Goal: Transaction & Acquisition: Purchase product/service

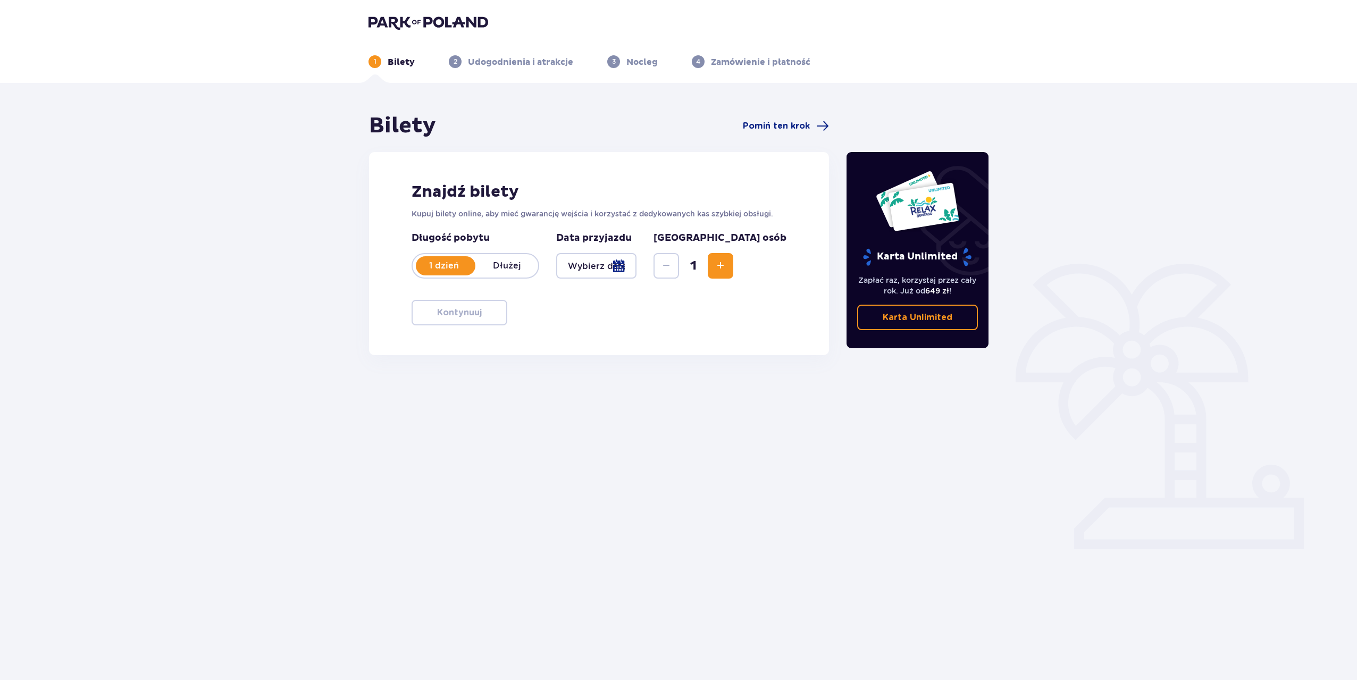
click at [498, 264] on p "Dłużej" at bounding box center [506, 266] width 63 height 12
click at [625, 265] on div at bounding box center [596, 266] width 80 height 26
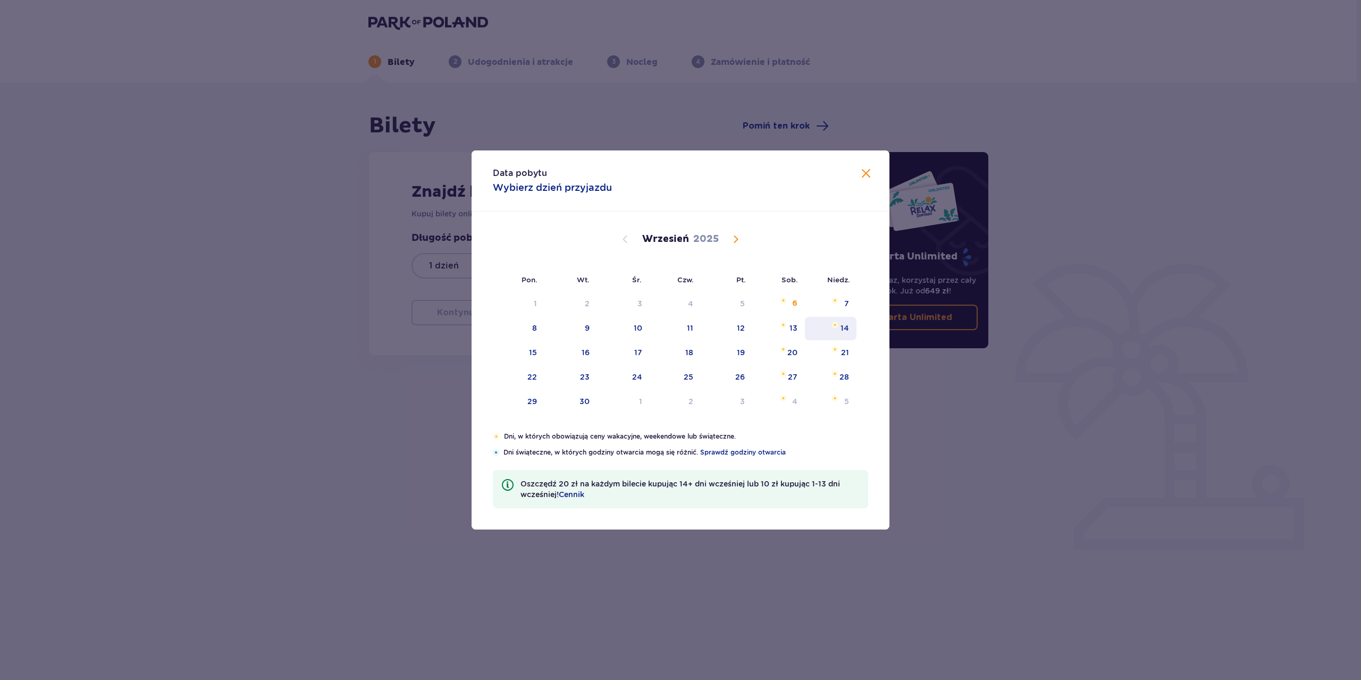
click at [841, 329] on div "14" at bounding box center [845, 328] width 9 height 11
click at [591, 350] on div "16" at bounding box center [571, 352] width 53 height 23
type input "[DATE] - [DATE]"
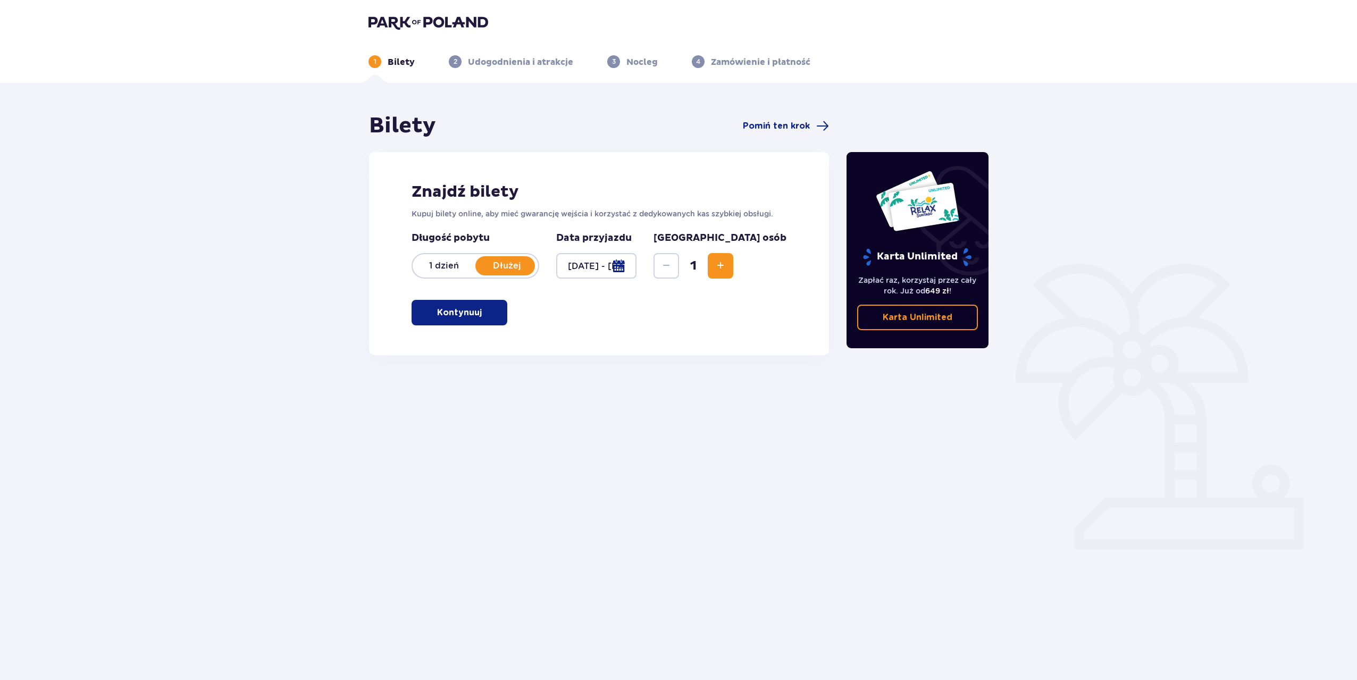
click at [620, 262] on div at bounding box center [596, 266] width 80 height 26
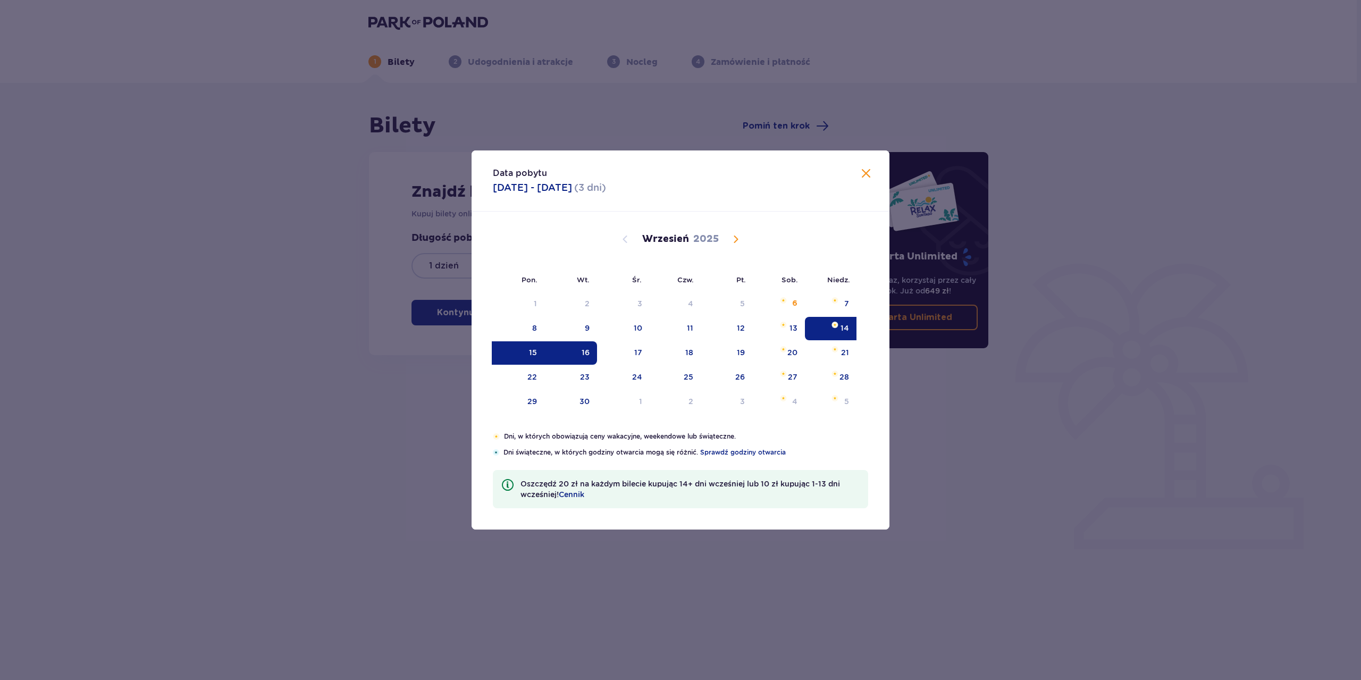
click at [864, 174] on span at bounding box center [866, 174] width 13 height 13
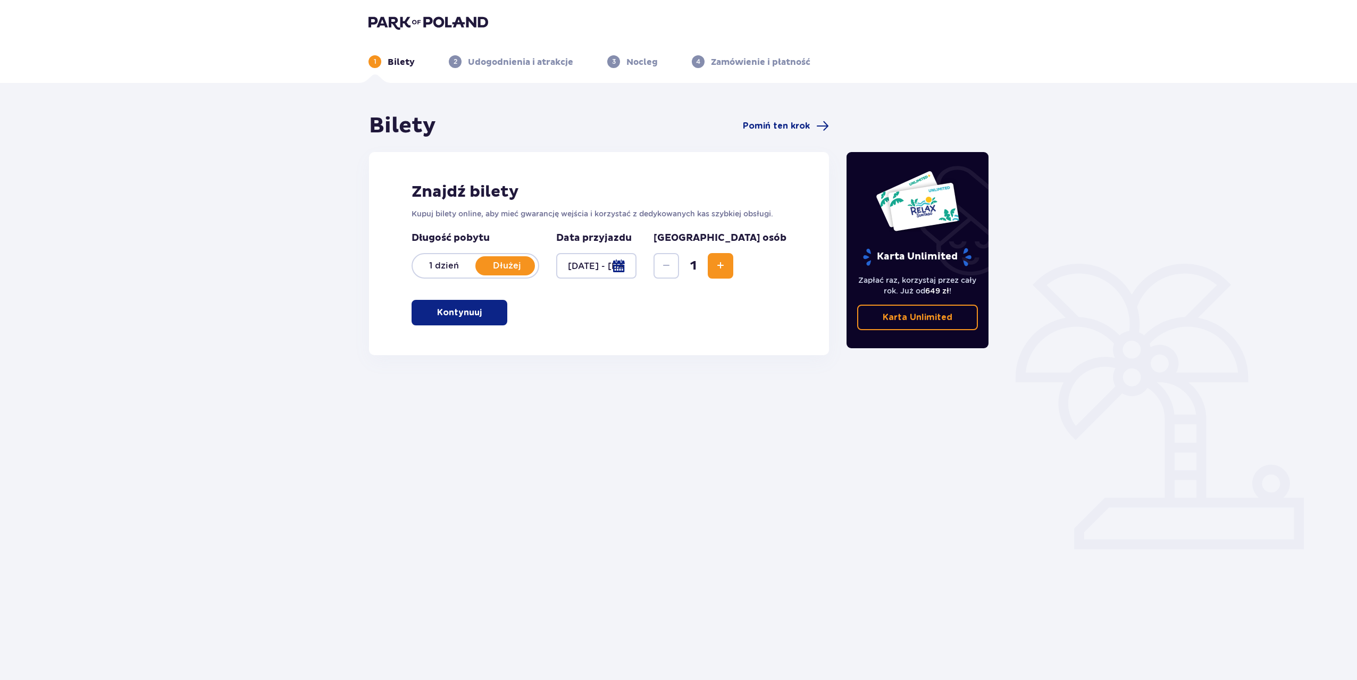
click at [494, 311] on button "Kontynuuj" at bounding box center [460, 313] width 96 height 26
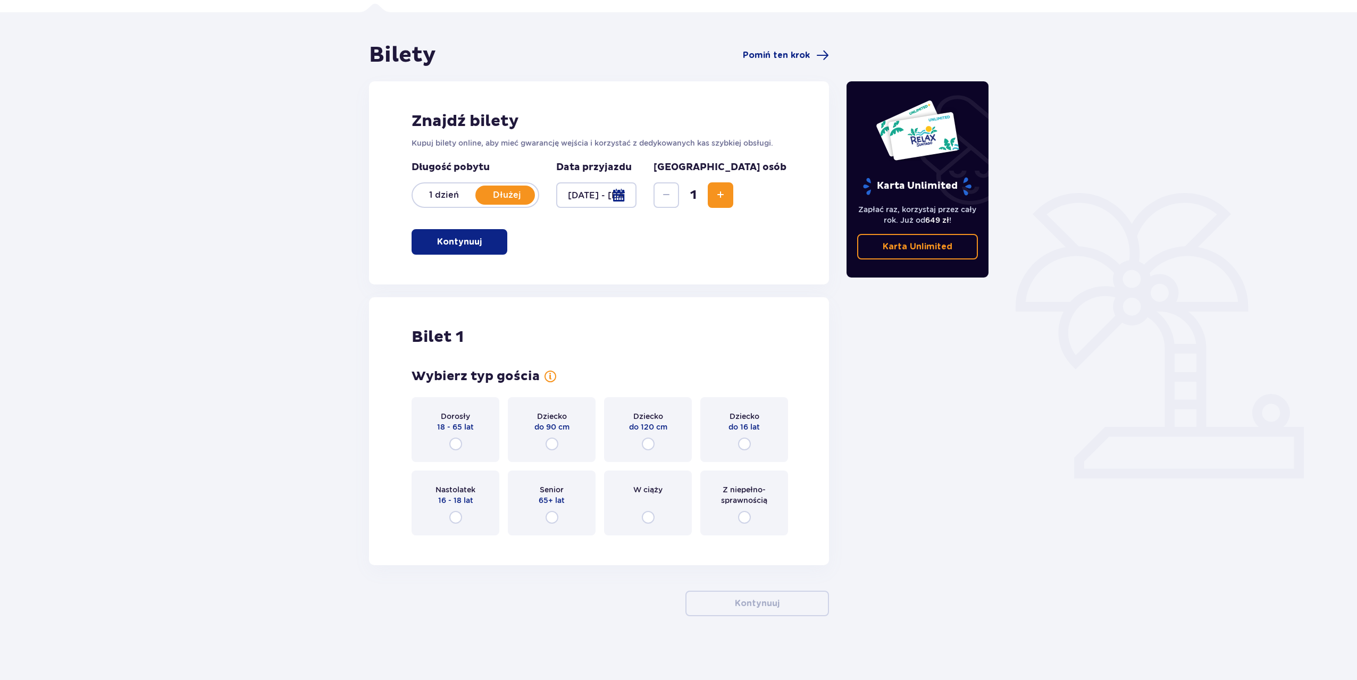
click at [733, 197] on button "Increase" at bounding box center [721, 195] width 26 height 26
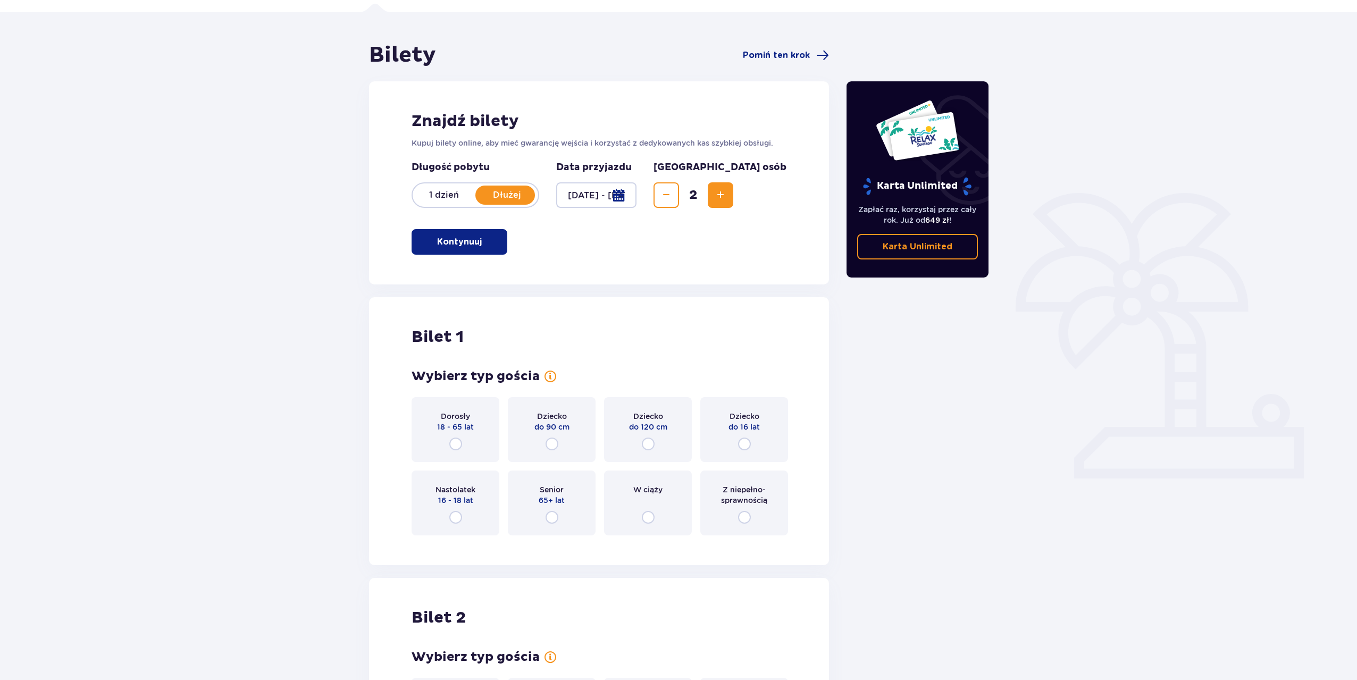
click at [784, 197] on div "Znajdź bilety Kupuj bilety online, aby mieć gwarancję wejścia i korzystać z ded…" at bounding box center [599, 182] width 460 height 203
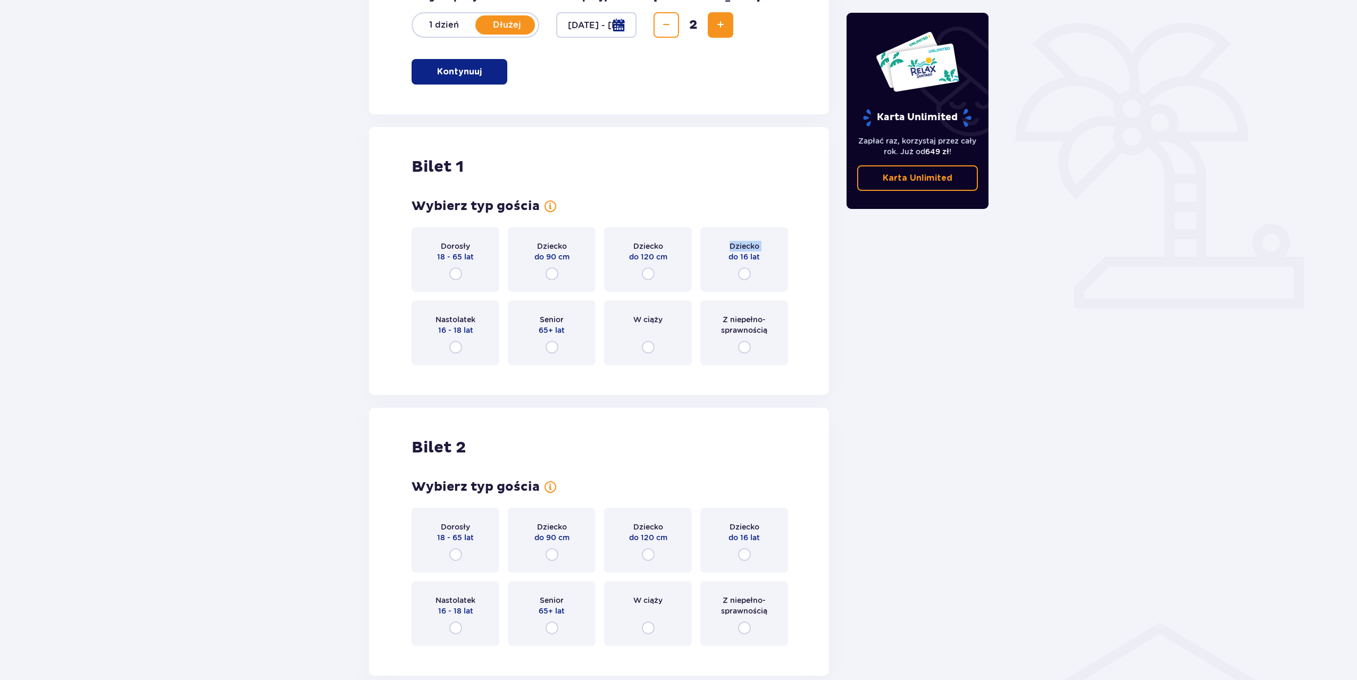
click at [783, 198] on div "Bilet 1 Wybierz typ gościa Dorosły 18 - 65 lat Dziecko do 90 cm Dziecko do 120 …" at bounding box center [599, 261] width 460 height 268
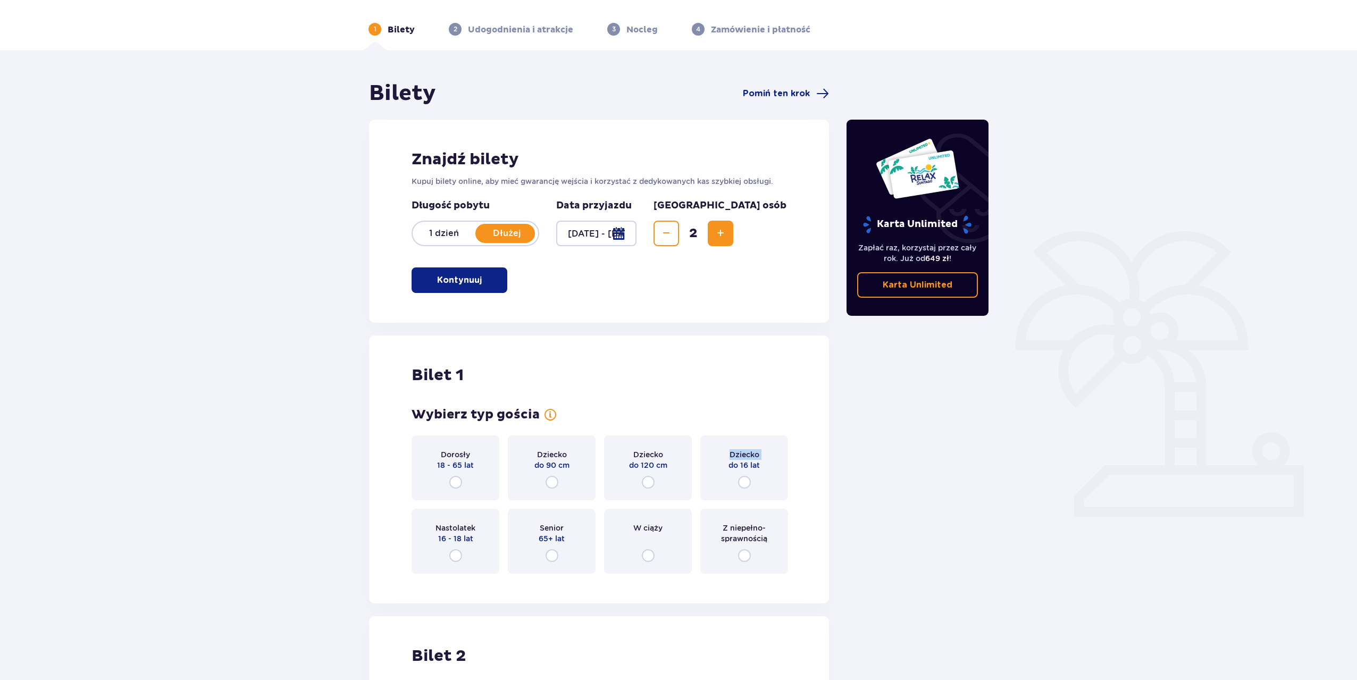
click at [733, 225] on button "Increase" at bounding box center [721, 234] width 26 height 26
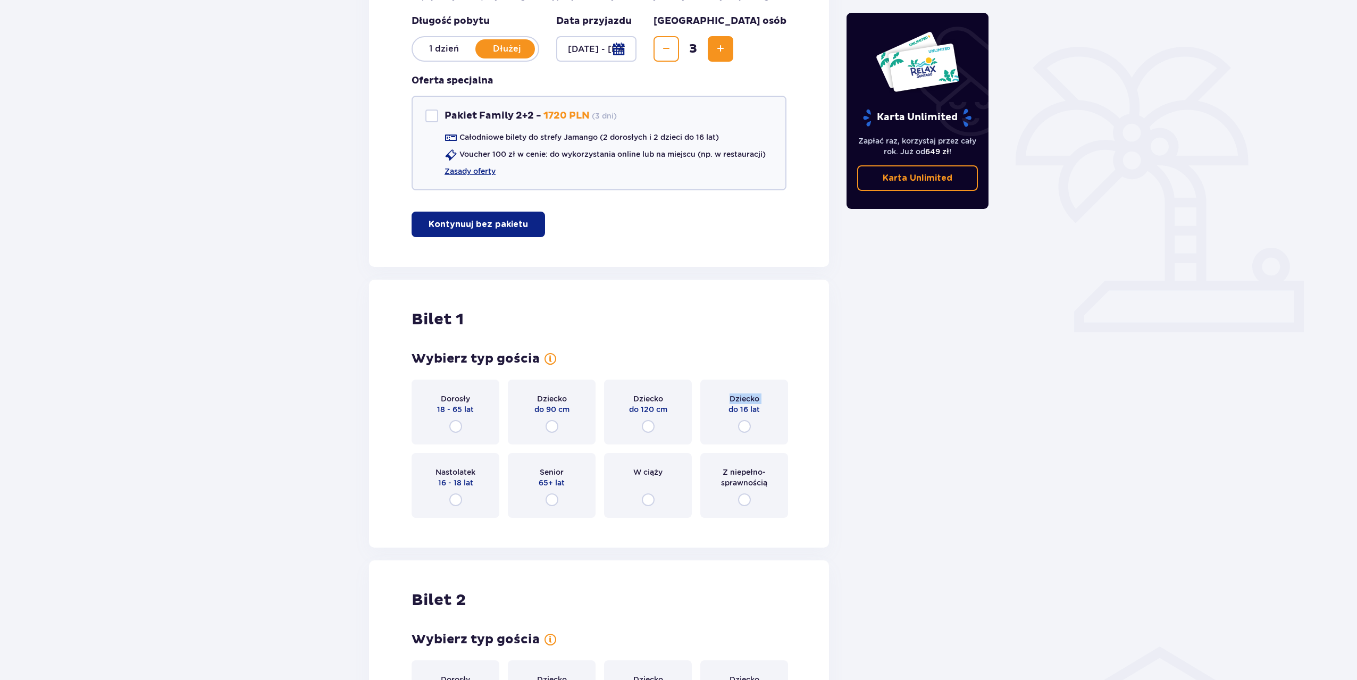
click at [733, 56] on button "Increase" at bounding box center [721, 49] width 26 height 26
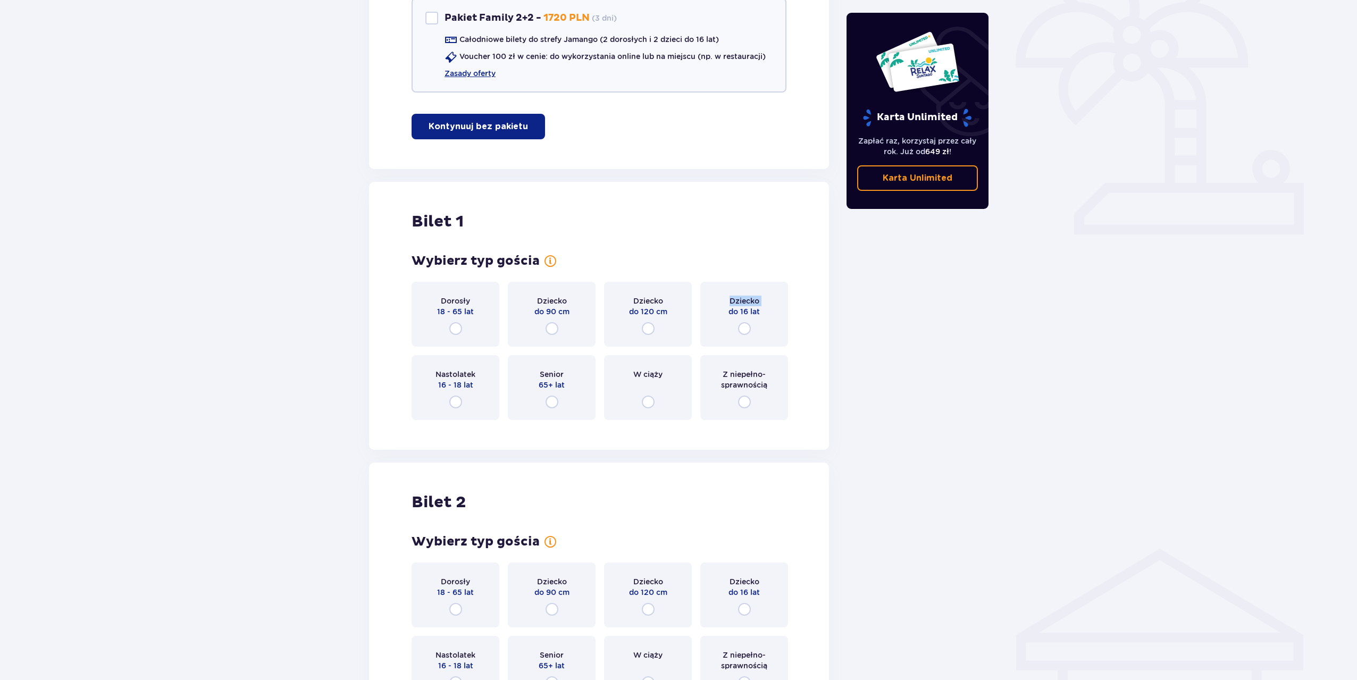
scroll to position [324, 0]
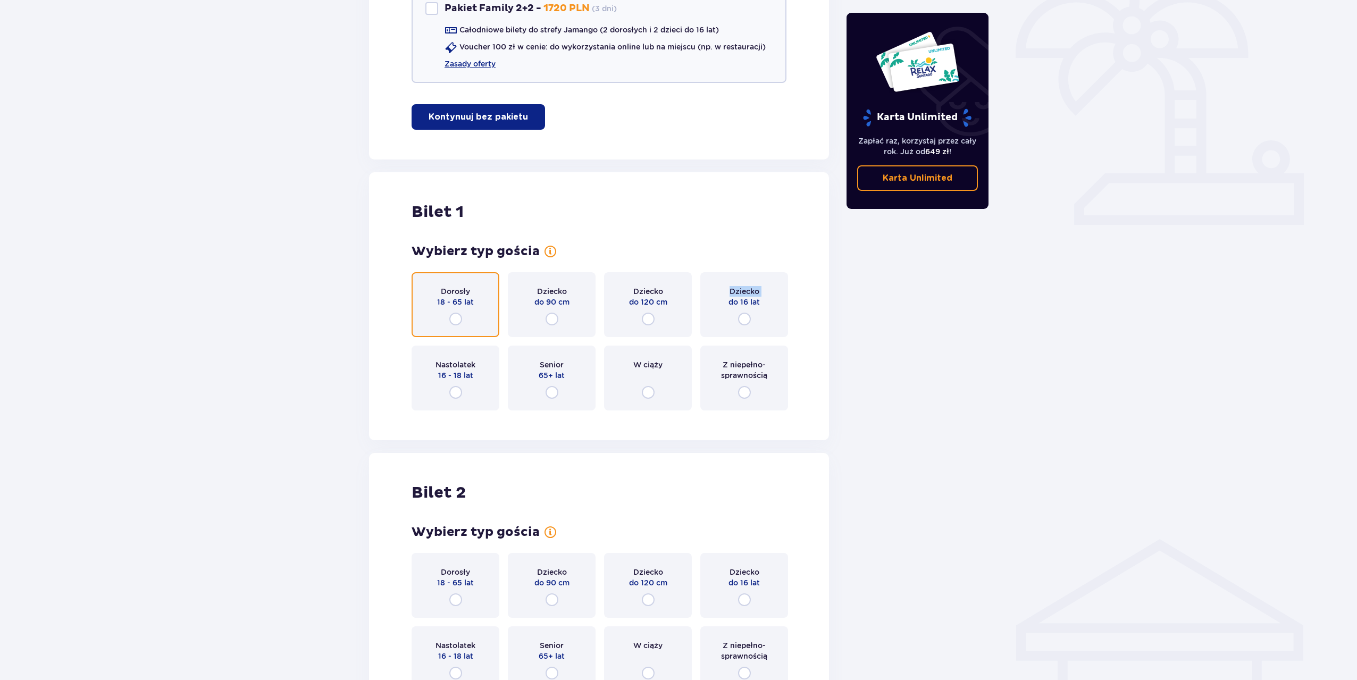
click at [454, 321] on input "radio" at bounding box center [455, 319] width 13 height 13
radio input "true"
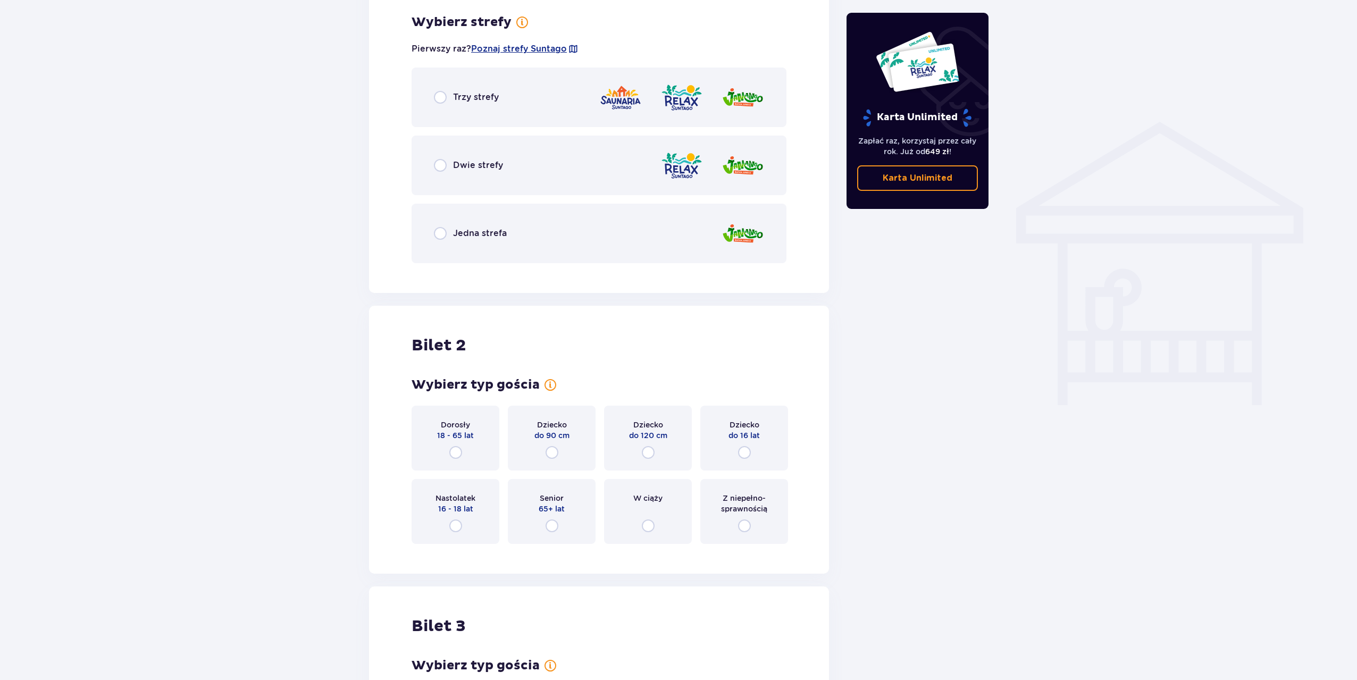
scroll to position [743, 0]
click at [450, 224] on div "Jedna strefa" at bounding box center [599, 232] width 375 height 60
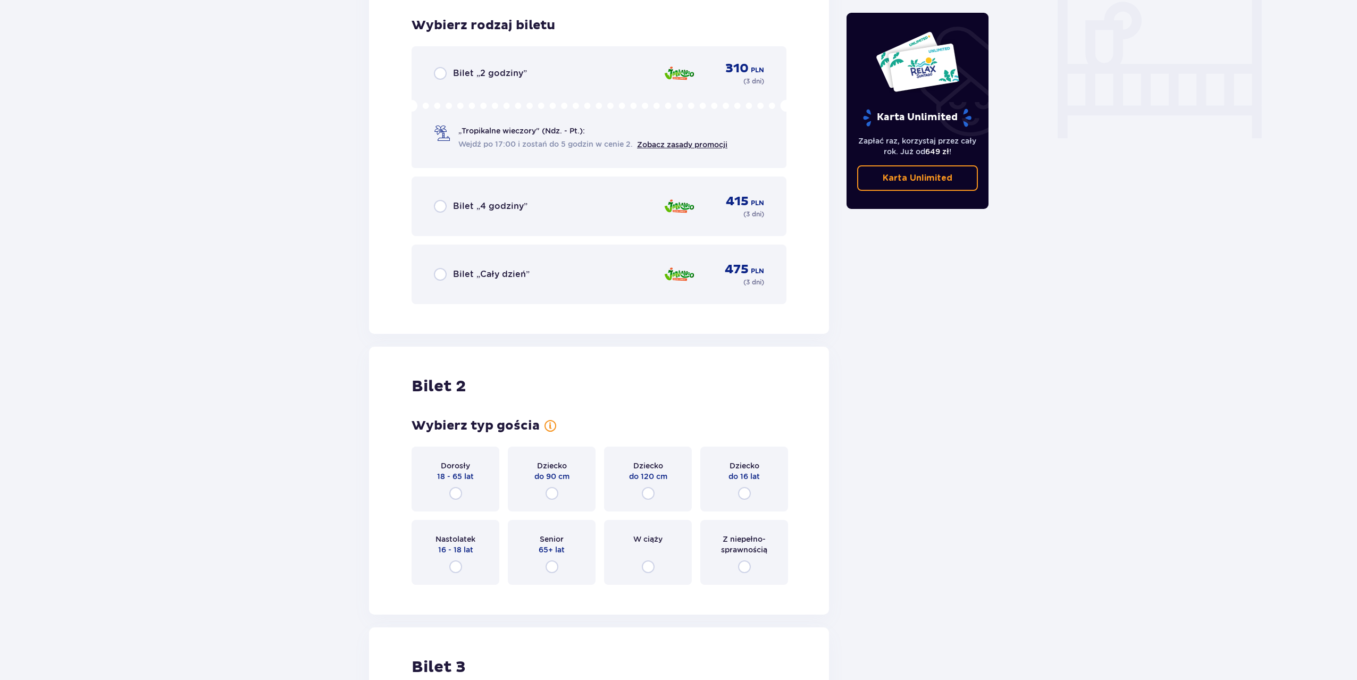
scroll to position [1014, 0]
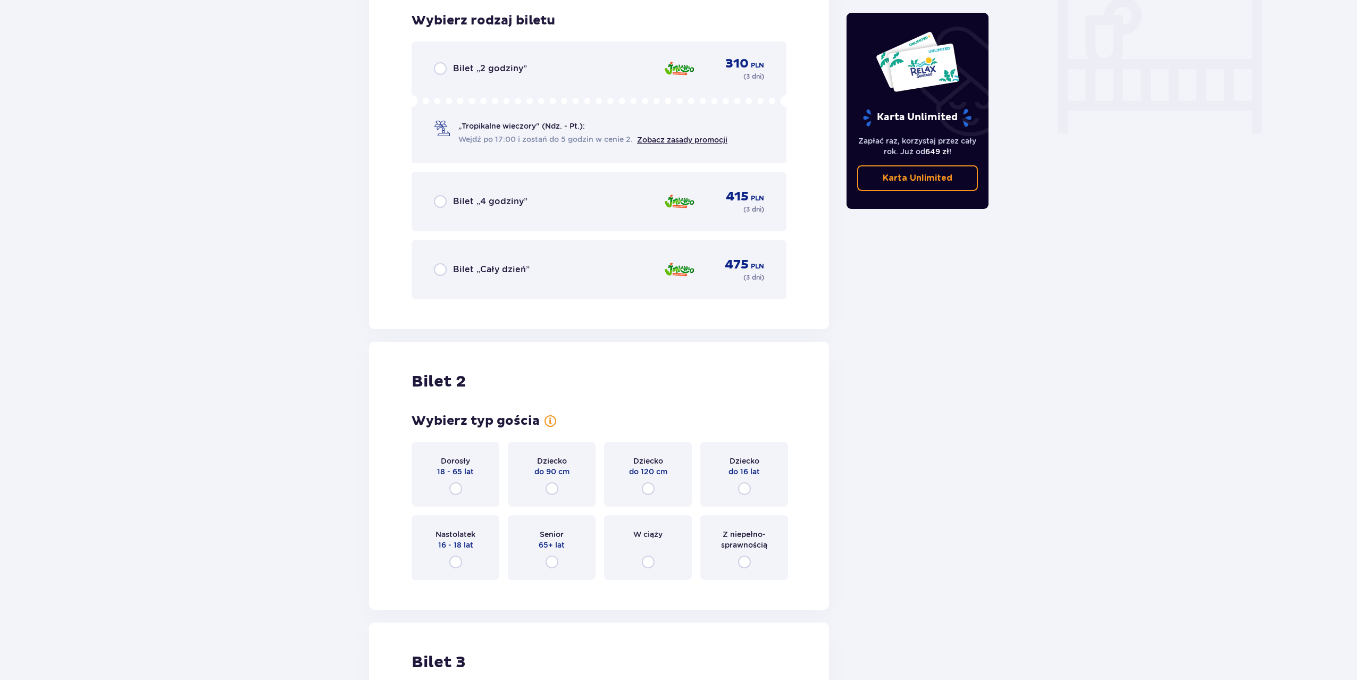
click at [461, 269] on p "Bilet „Cały dzień”" at bounding box center [491, 270] width 77 height 12
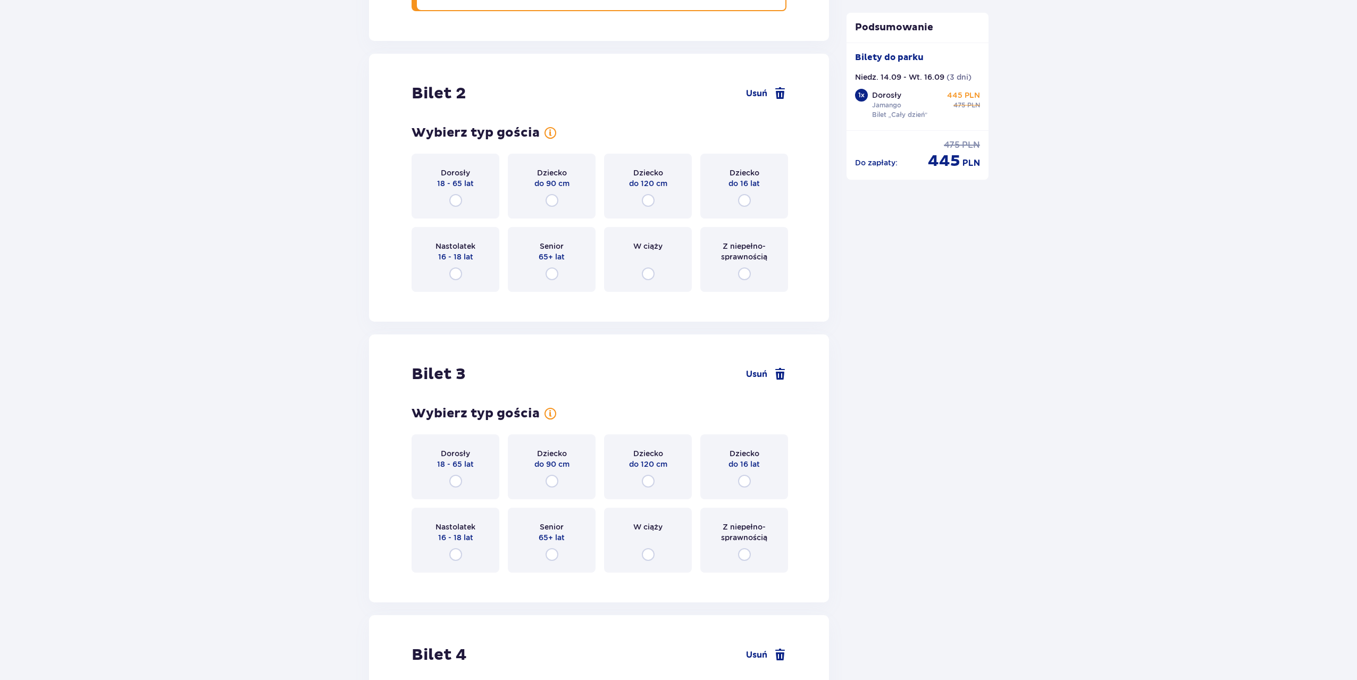
scroll to position [1343, 0]
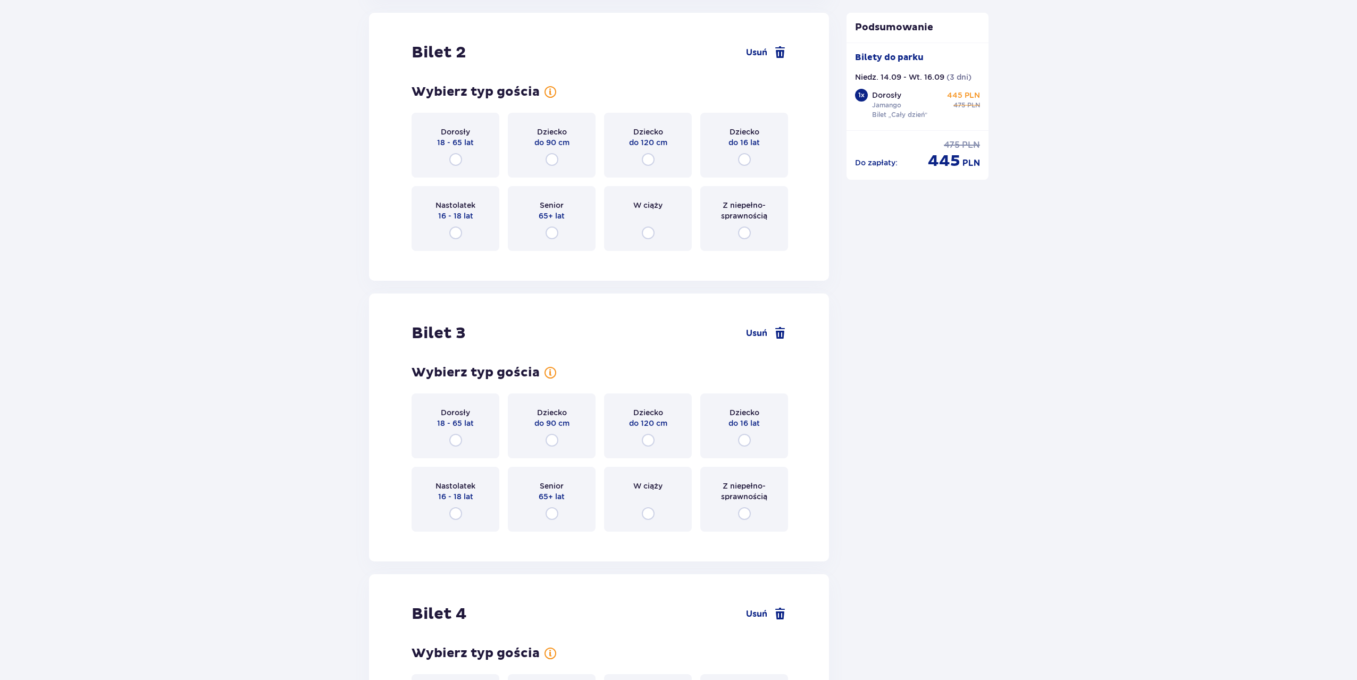
click at [472, 437] on div "Dorosły 18 - 65 lat" at bounding box center [456, 426] width 88 height 65
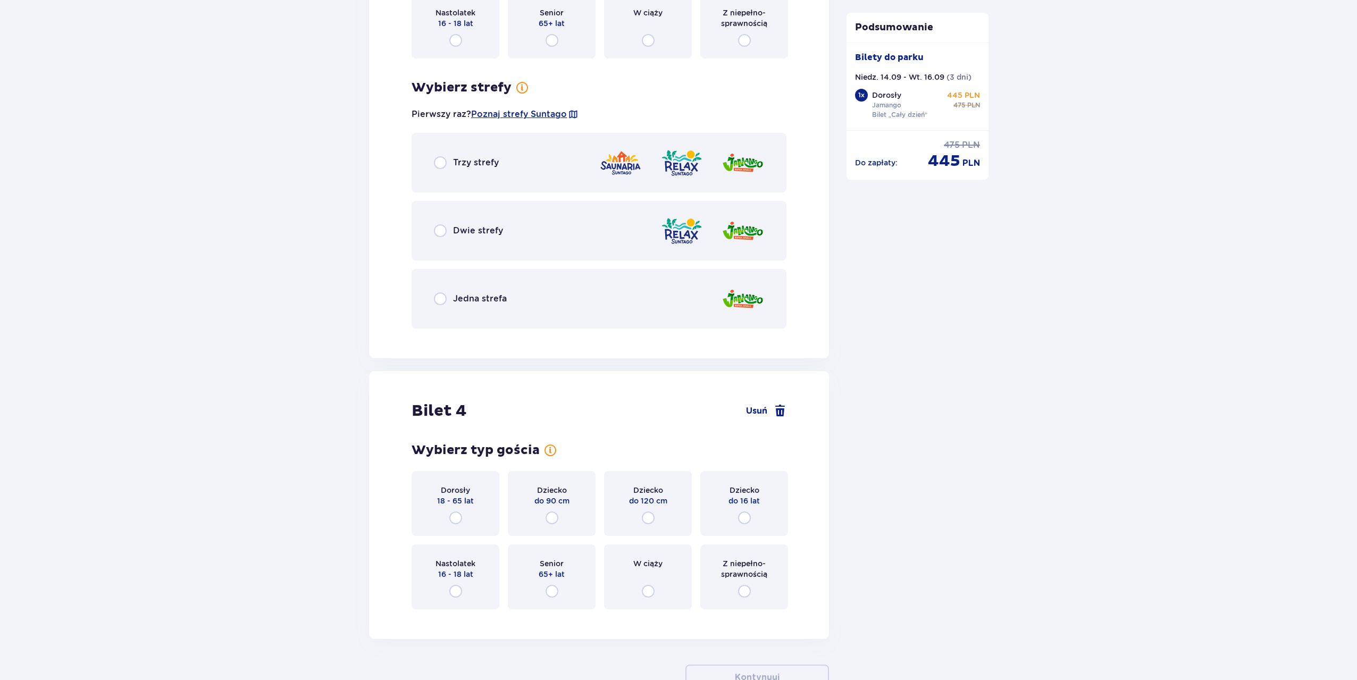
scroll to position [1883, 0]
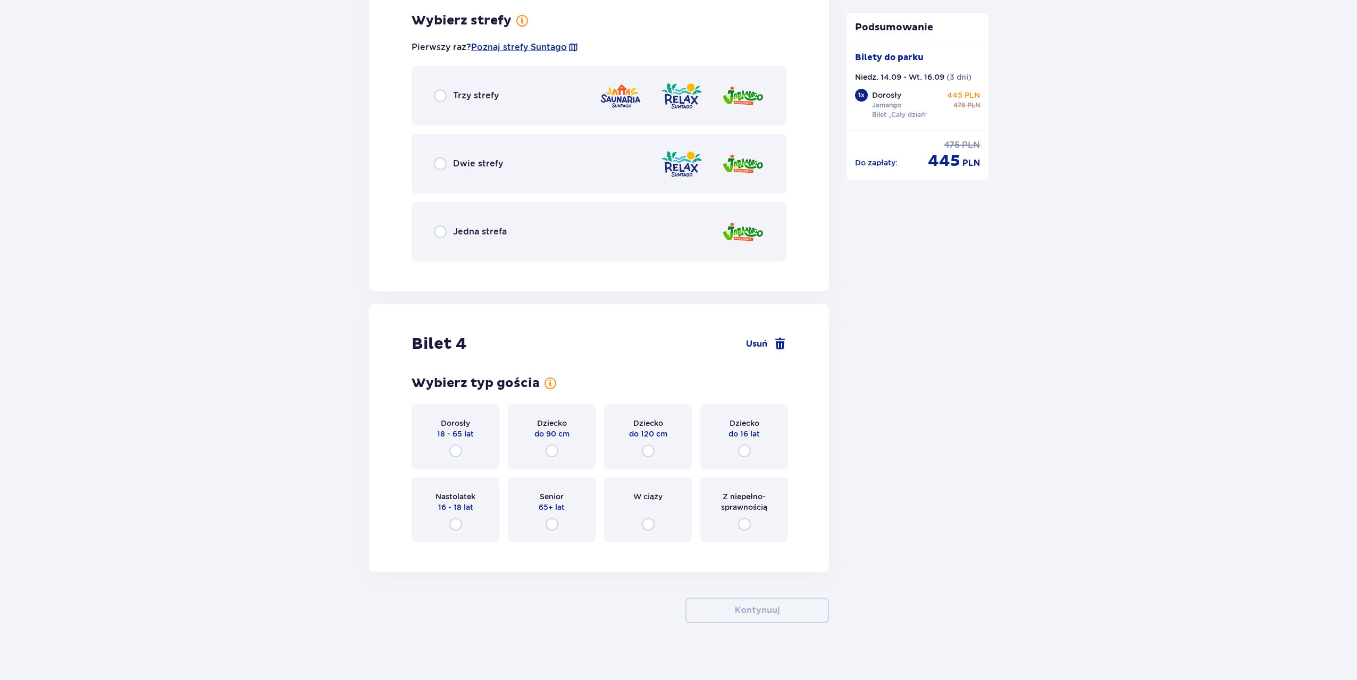
click at [488, 234] on p "Jedna strefa" at bounding box center [480, 232] width 54 height 12
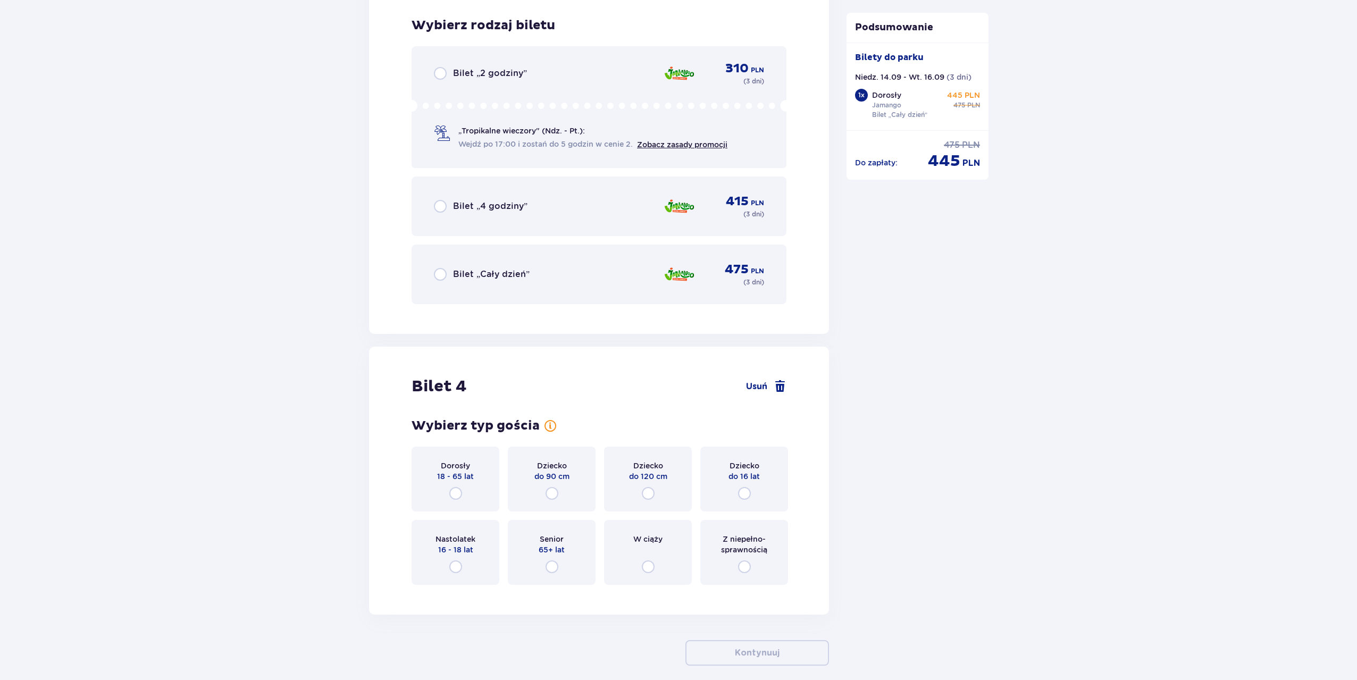
scroll to position [2153, 0]
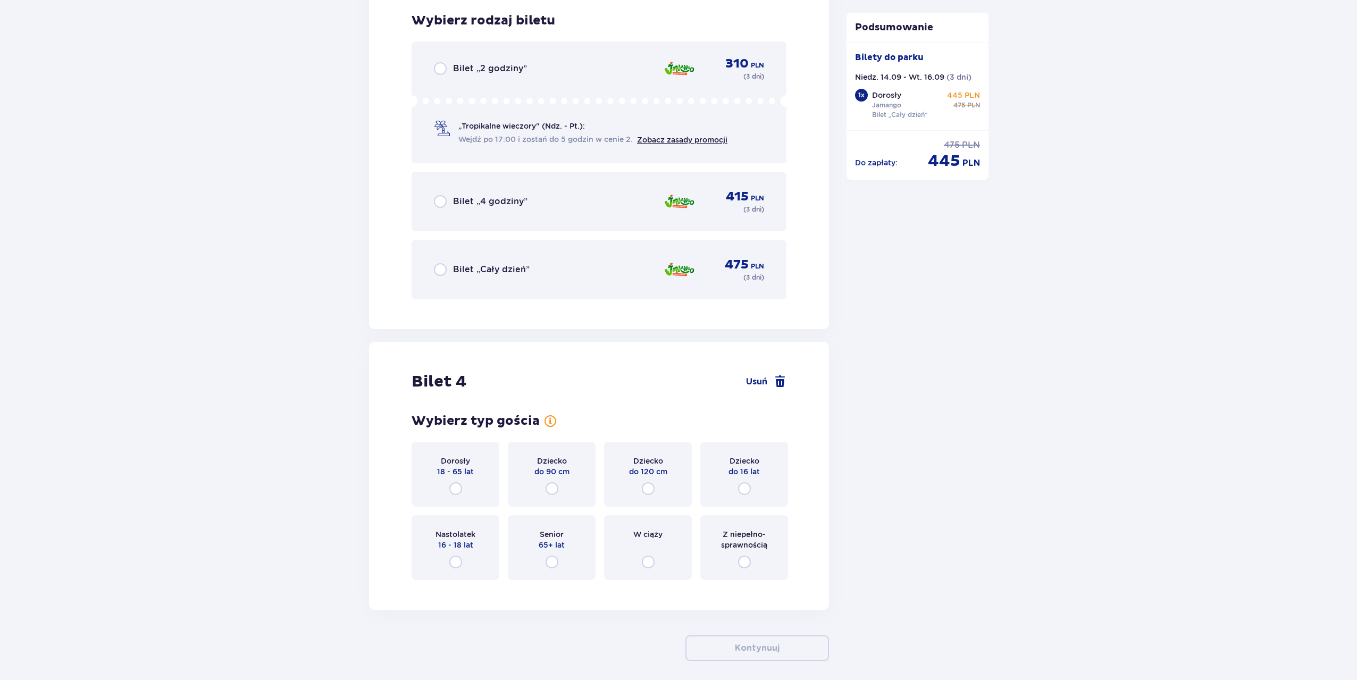
click at [473, 262] on div "Bilet „Cały dzień” 475 PLN ( 3 dni )" at bounding box center [599, 270] width 330 height 26
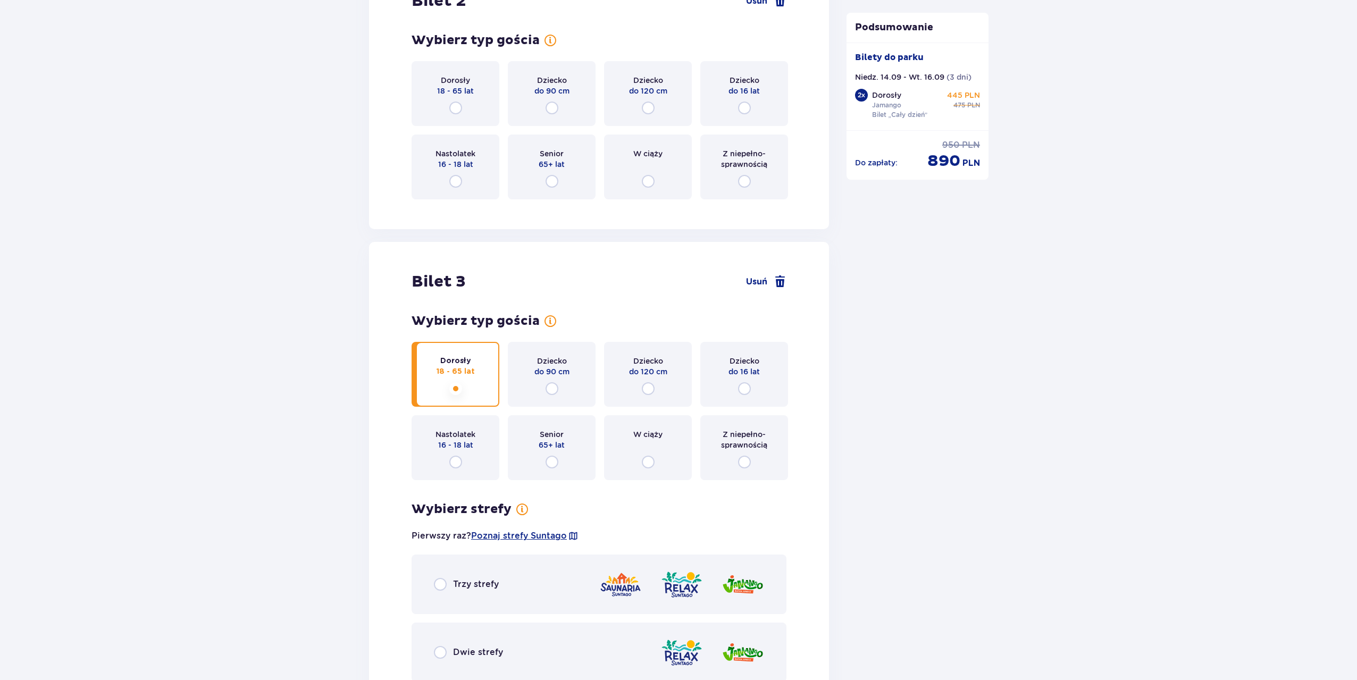
scroll to position [1343, 0]
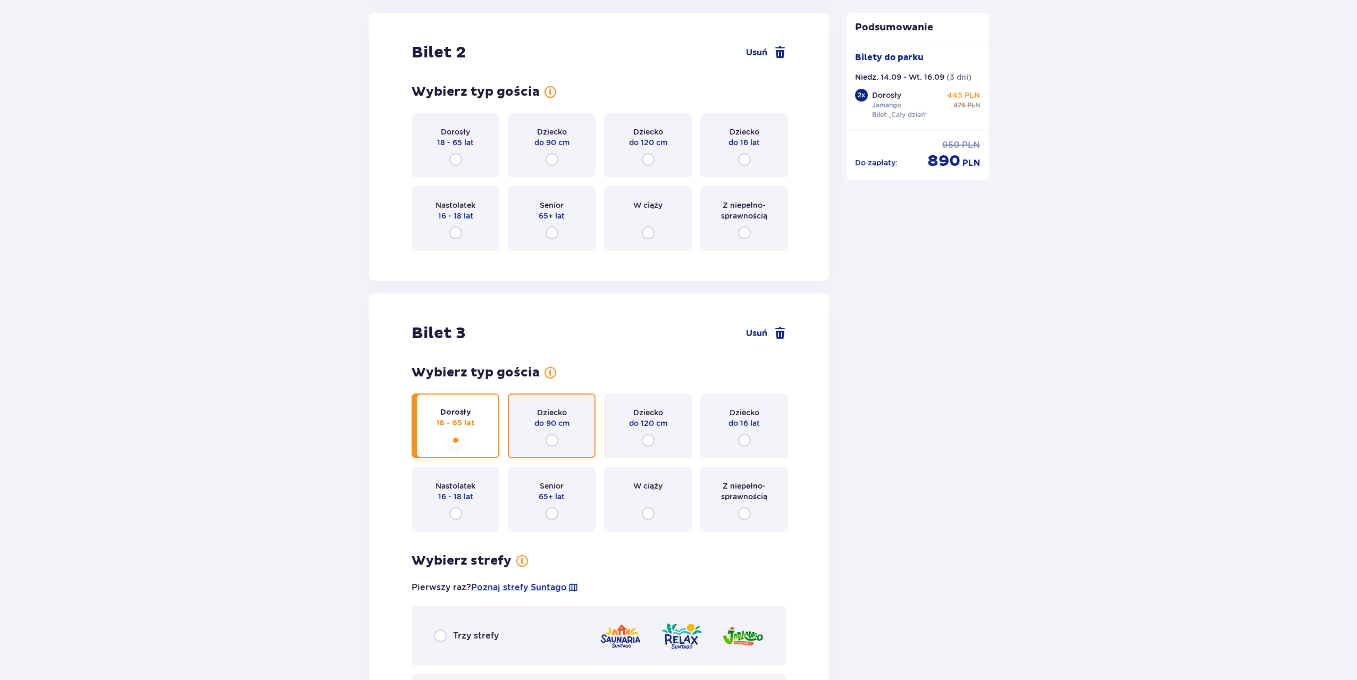
click at [549, 439] on input "radio" at bounding box center [552, 440] width 13 height 13
radio input "true"
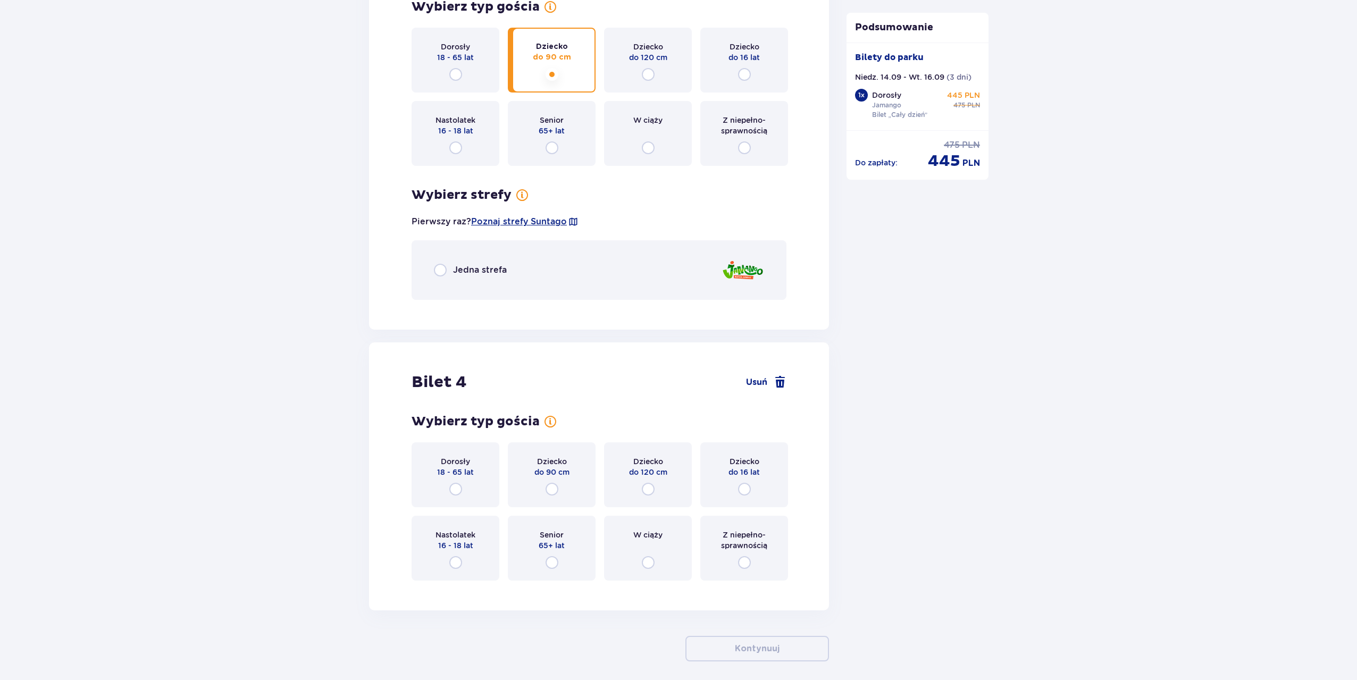
scroll to position [1754, 0]
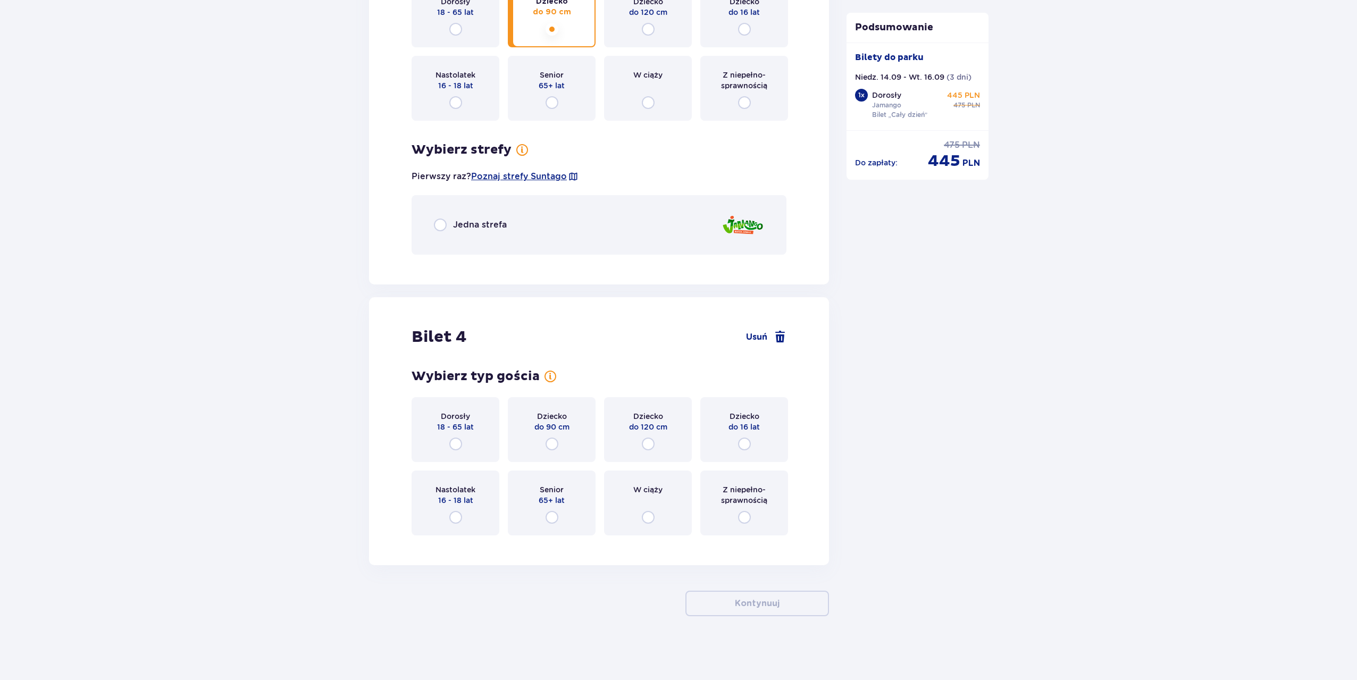
click at [496, 228] on p "Jedna strefa" at bounding box center [480, 225] width 54 height 12
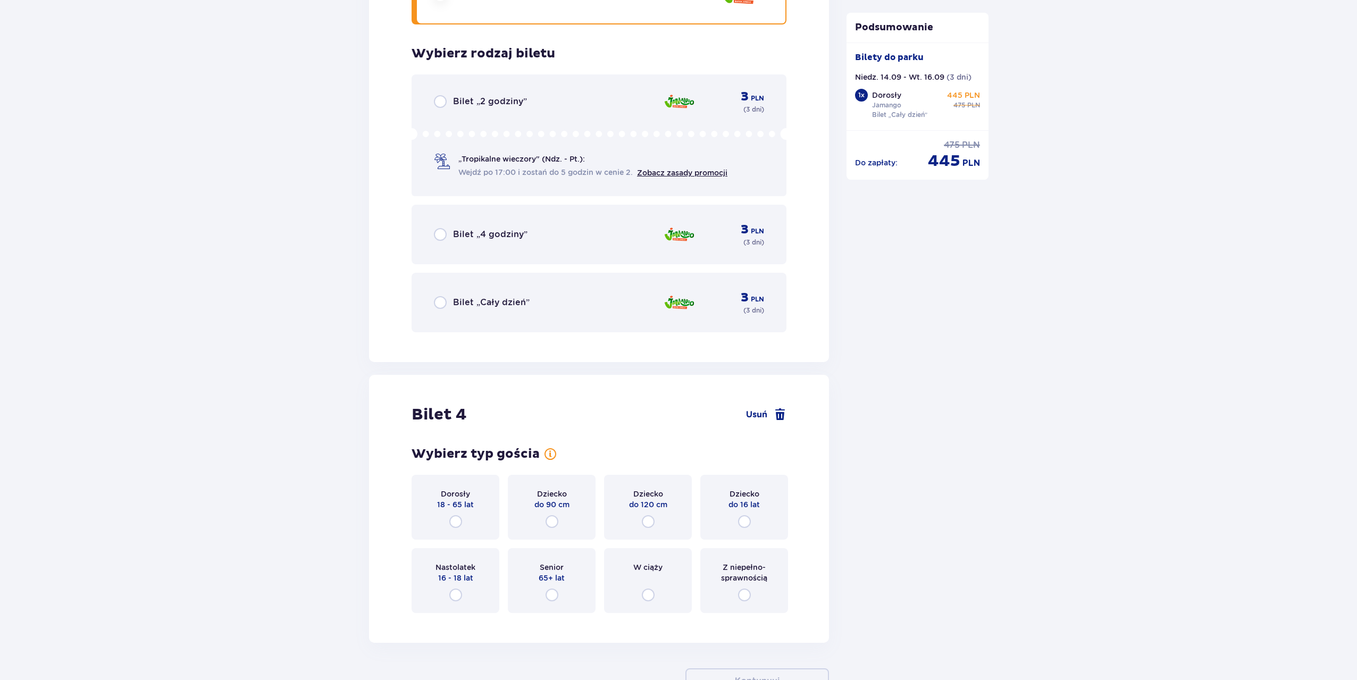
scroll to position [2017, 0]
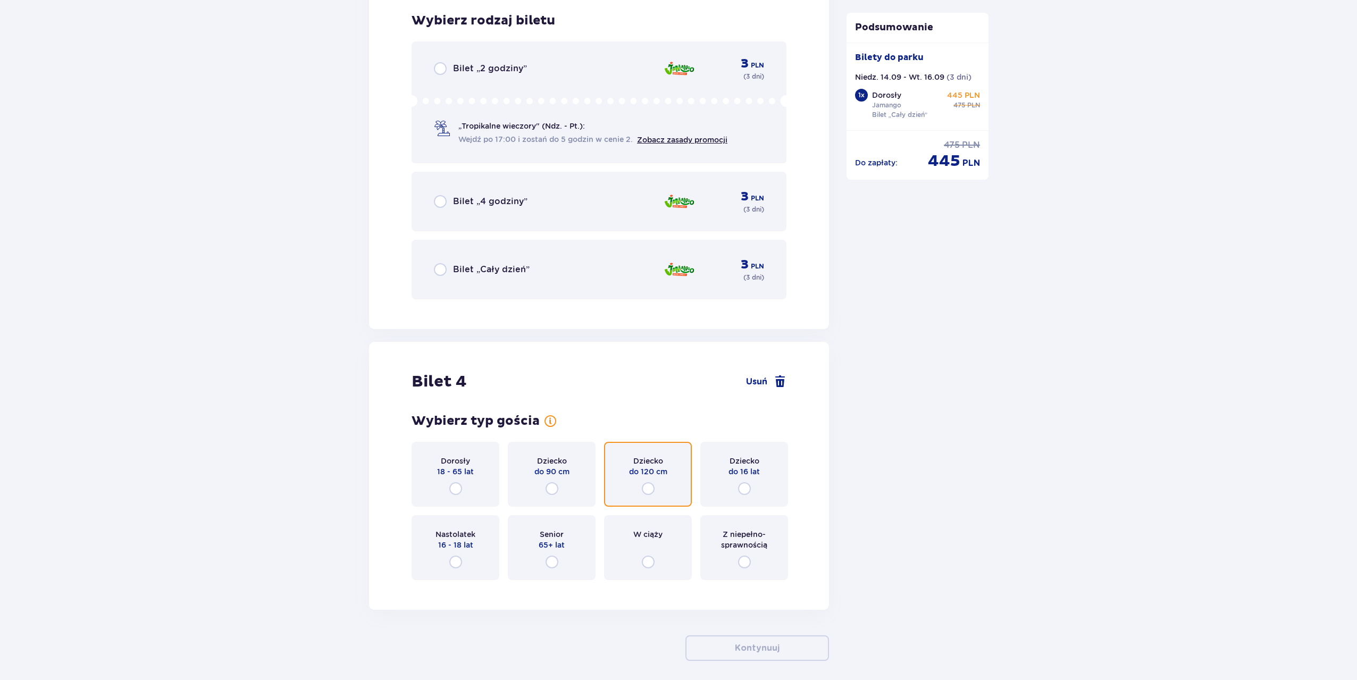
click at [649, 486] on input "radio" at bounding box center [648, 488] width 13 height 13
radio input "true"
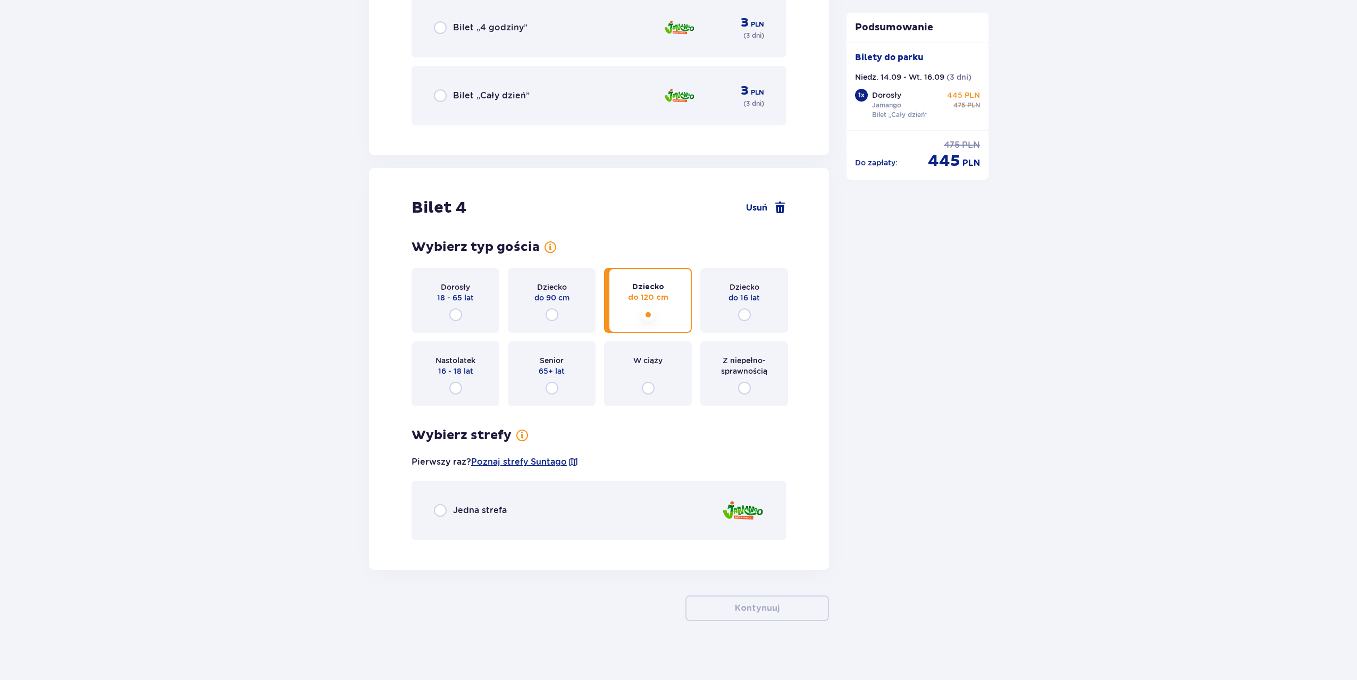
scroll to position [2196, 0]
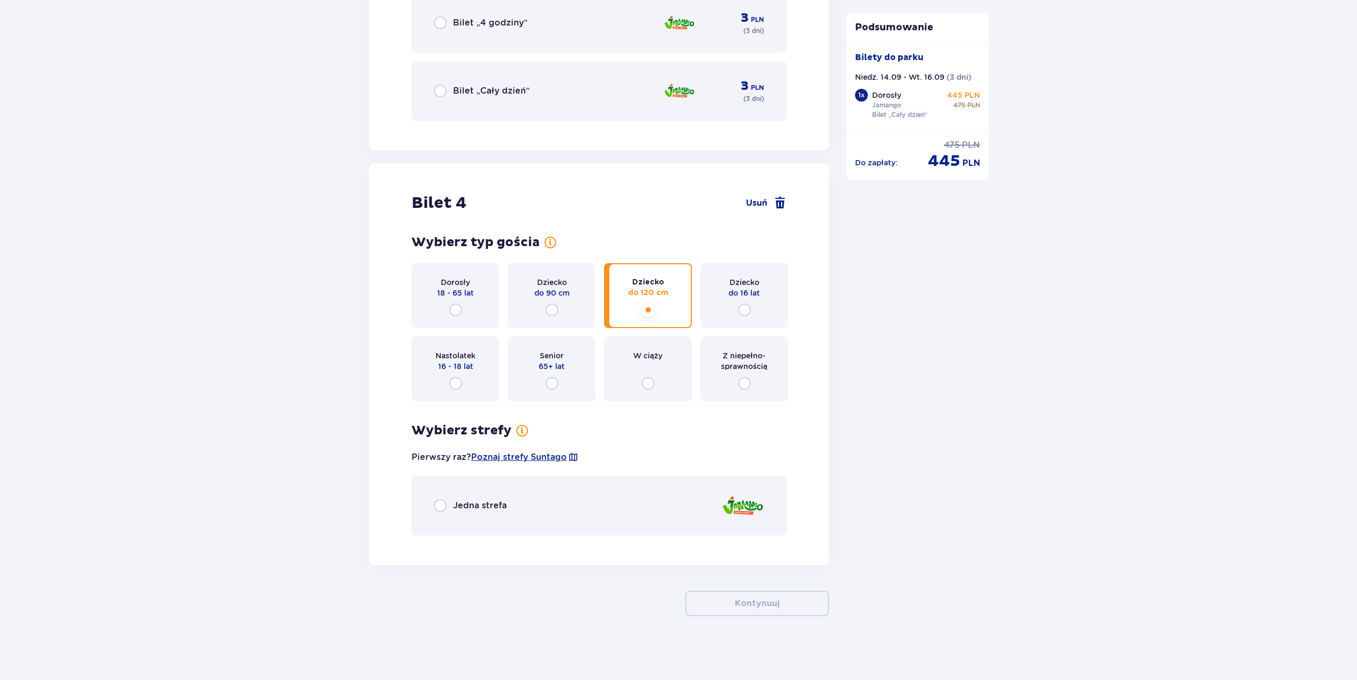
click at [589, 490] on div "Jedna strefa" at bounding box center [599, 506] width 375 height 60
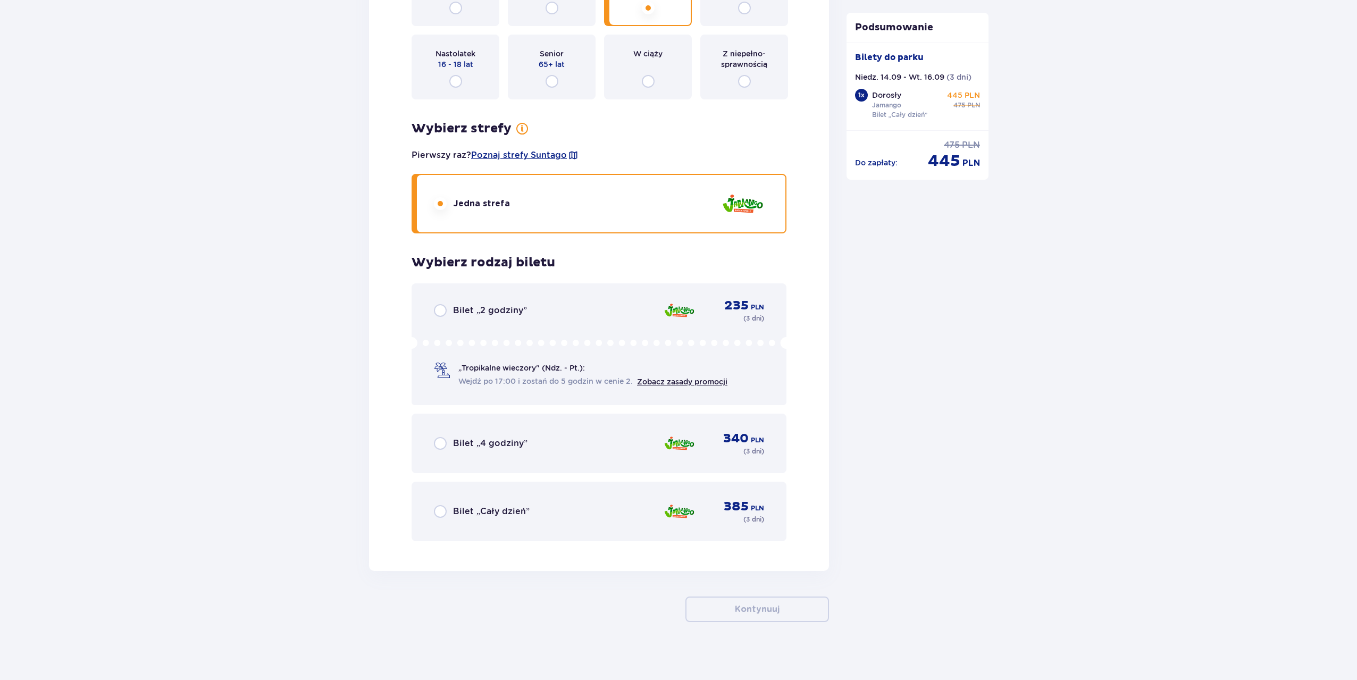
scroll to position [2504, 0]
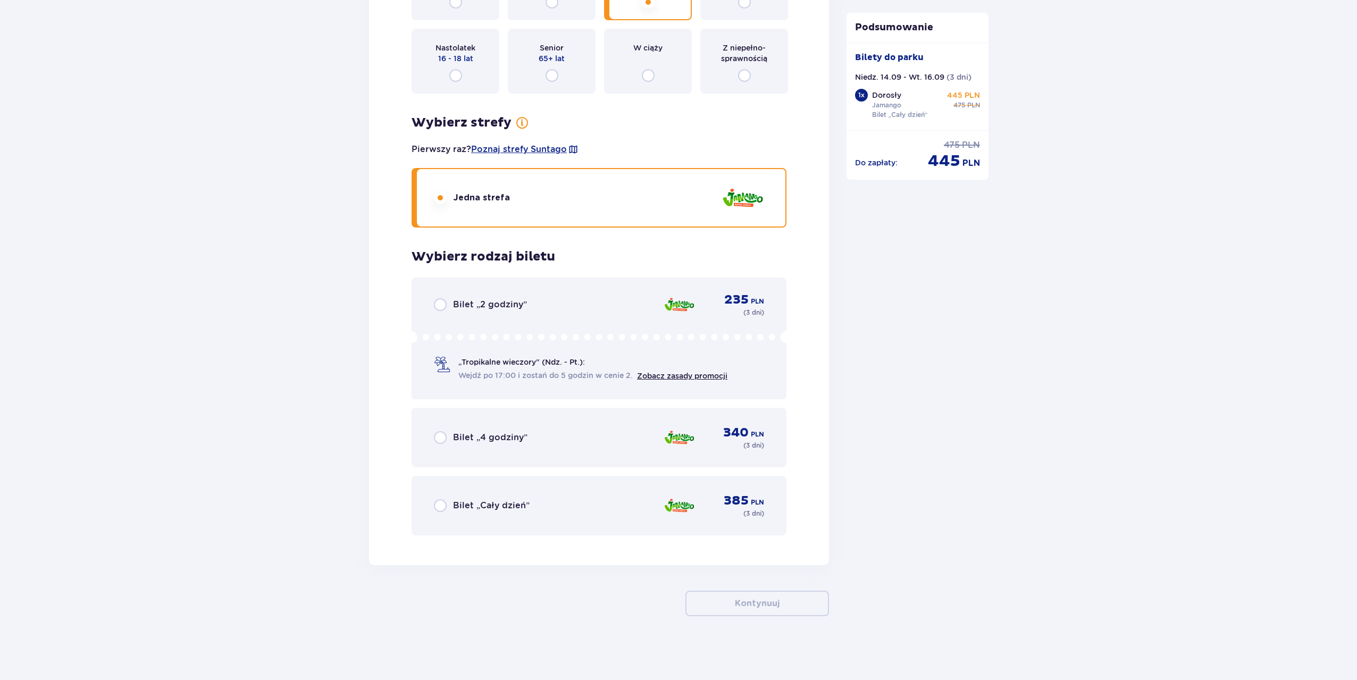
click at [571, 503] on div "Bilet „Cały dzień” 385 PLN ( 3 dni )" at bounding box center [599, 506] width 330 height 26
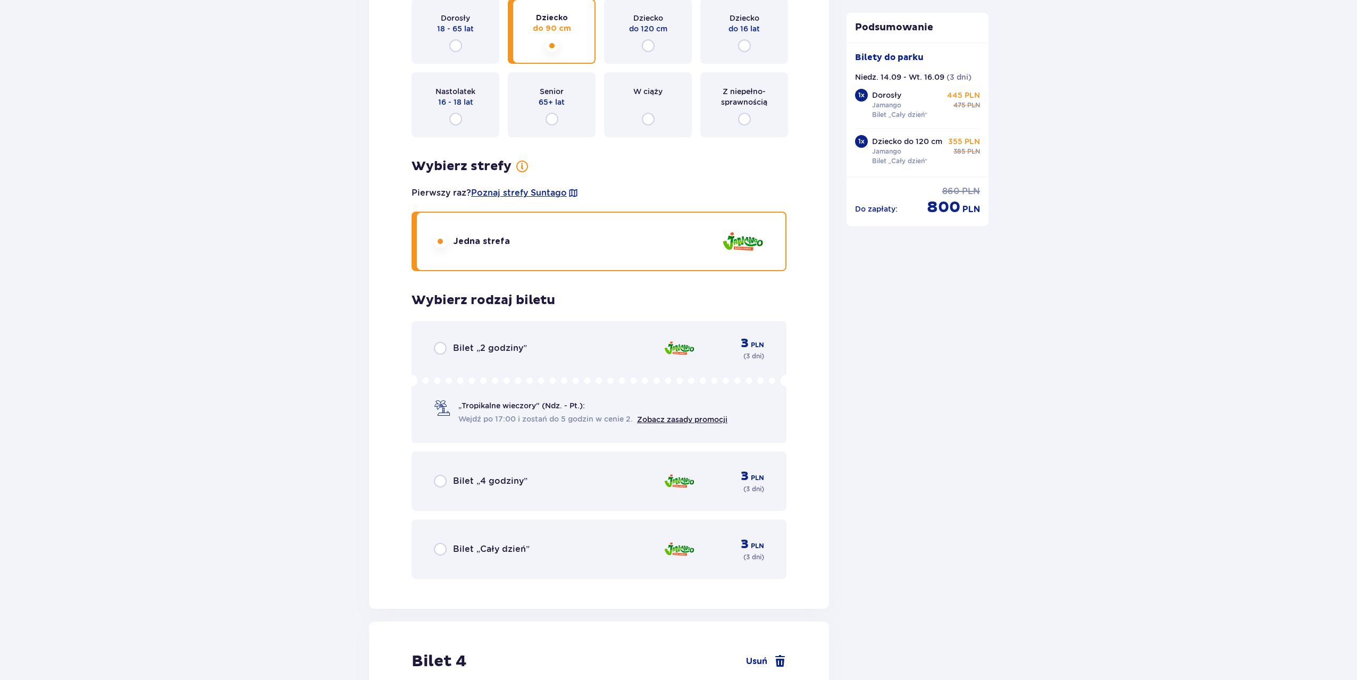
scroll to position [1768, 0]
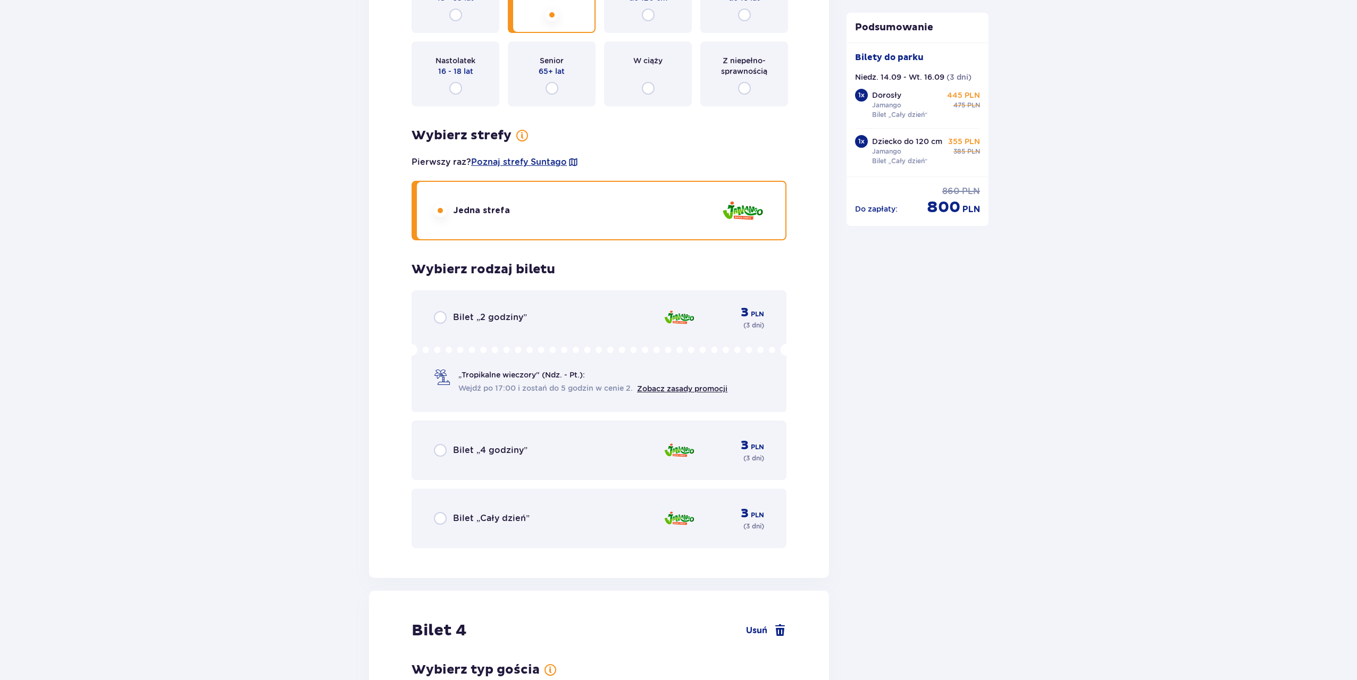
click at [521, 509] on div "Bilet „Cały dzień” 3 PLN ( 3 dni )" at bounding box center [599, 519] width 330 height 26
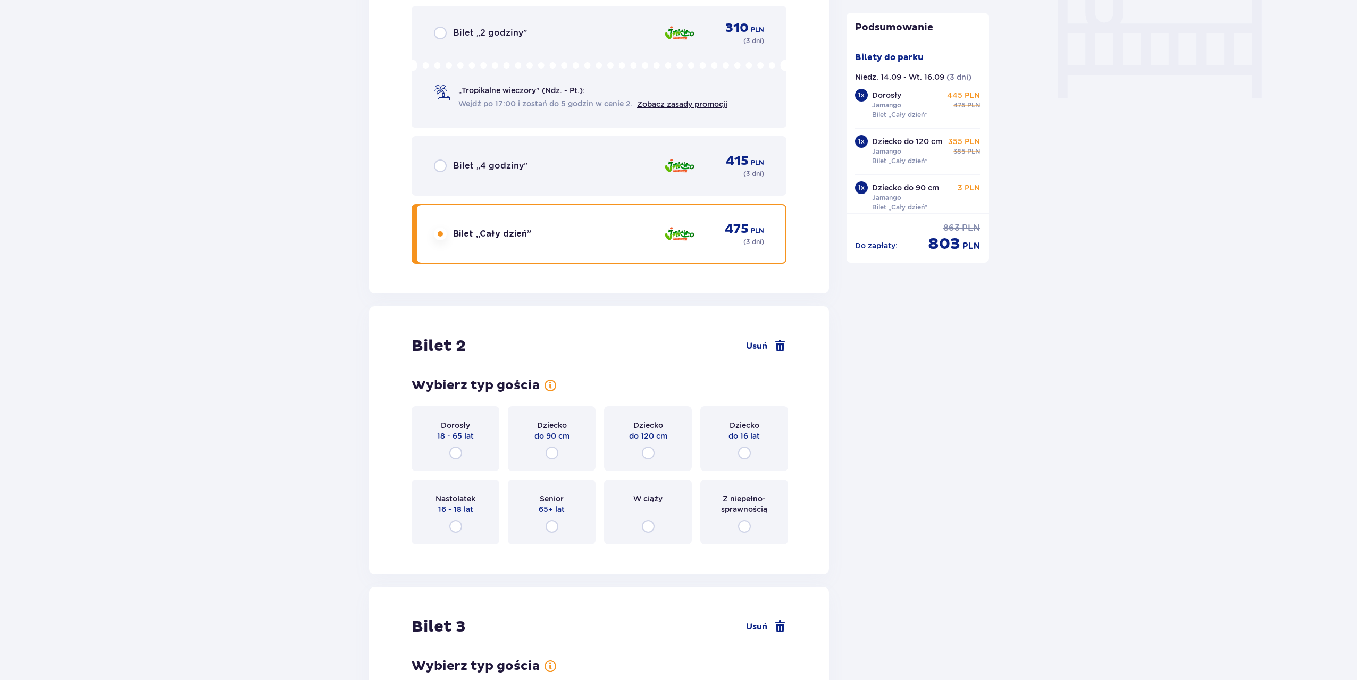
scroll to position [1170, 0]
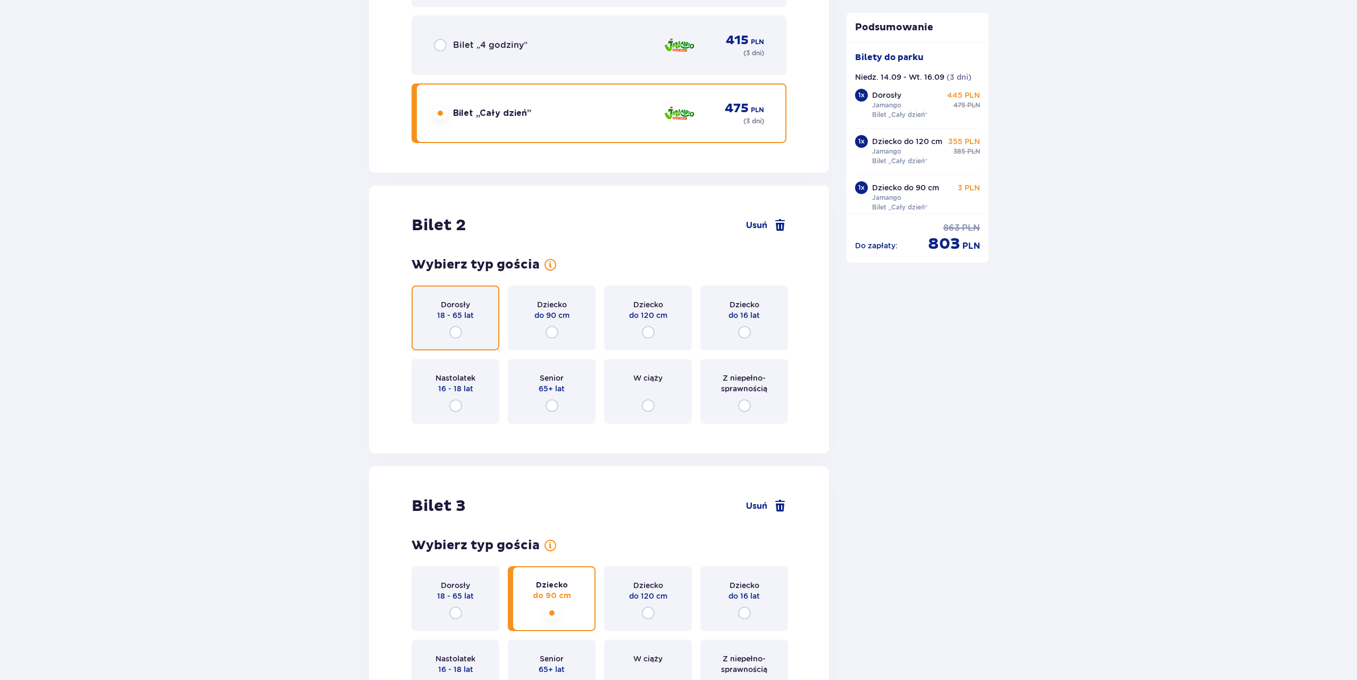
click at [454, 327] on input "radio" at bounding box center [455, 332] width 13 height 13
radio input "true"
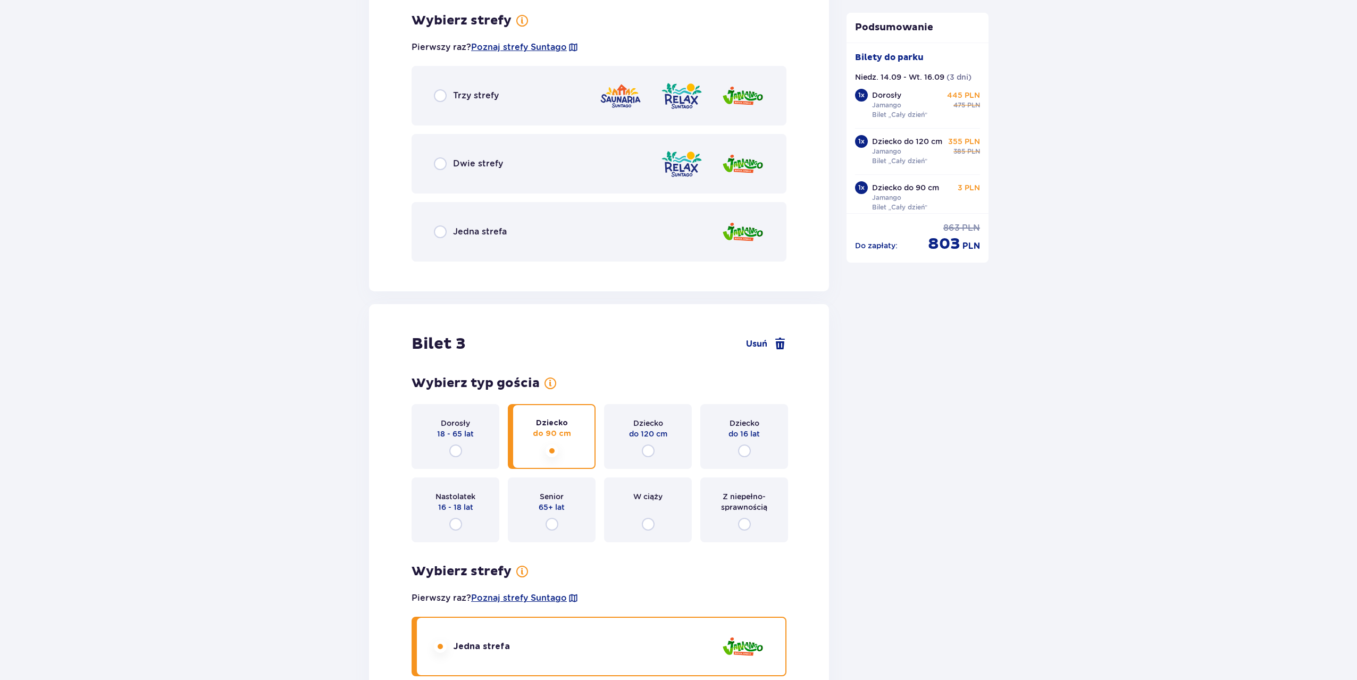
click at [519, 235] on div "Jedna strefa" at bounding box center [599, 232] width 375 height 60
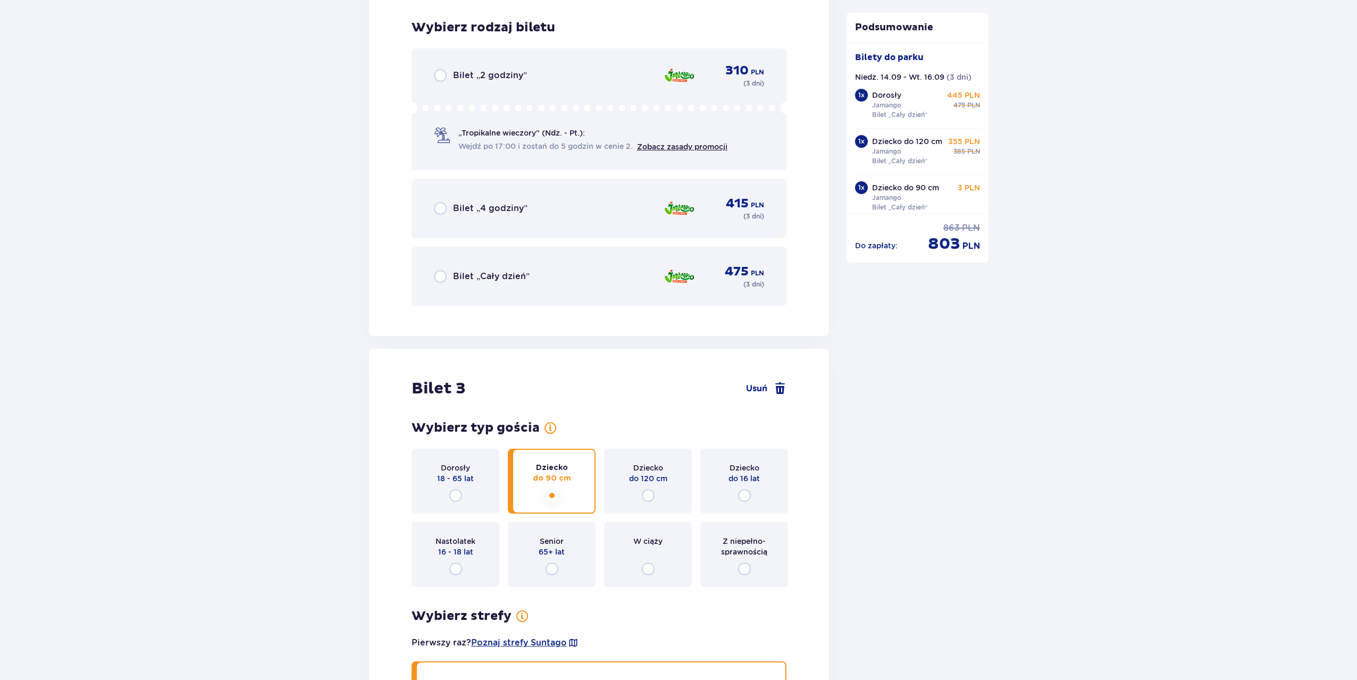
scroll to position [1873, 0]
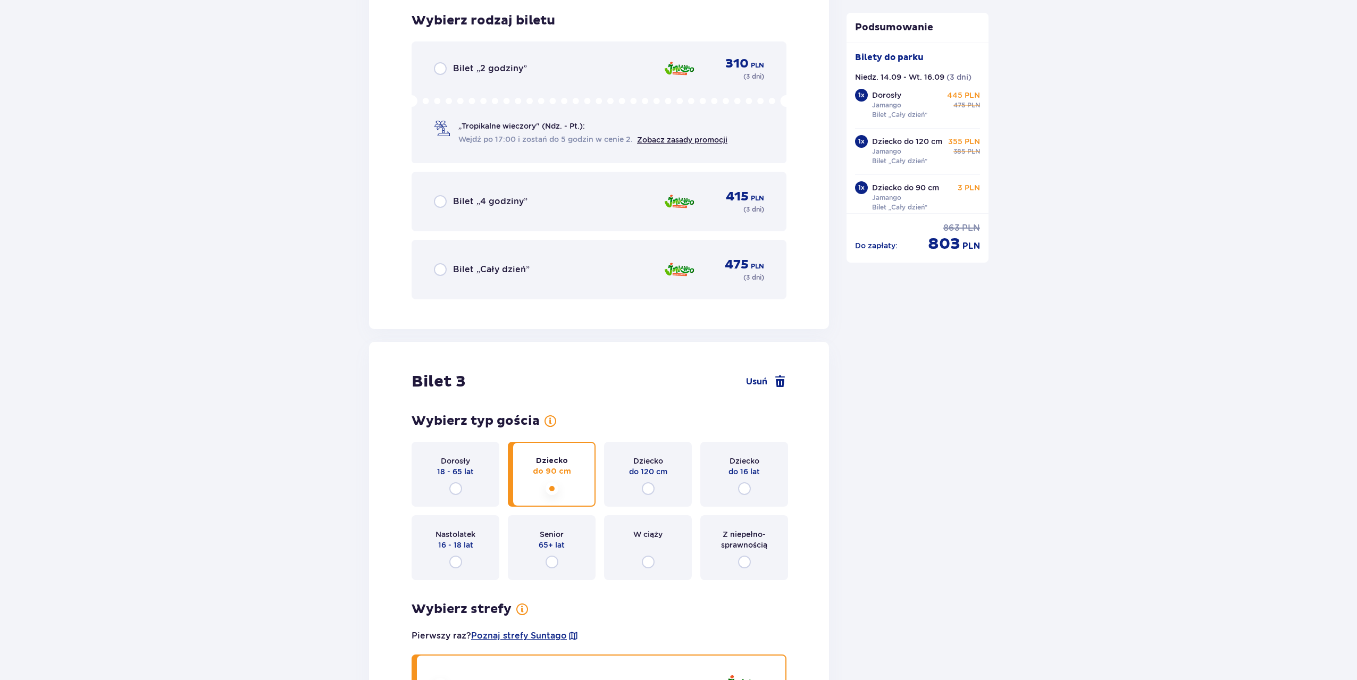
click at [538, 269] on div "Bilet „Cały dzień” 475 PLN ( 3 dni )" at bounding box center [599, 270] width 330 height 26
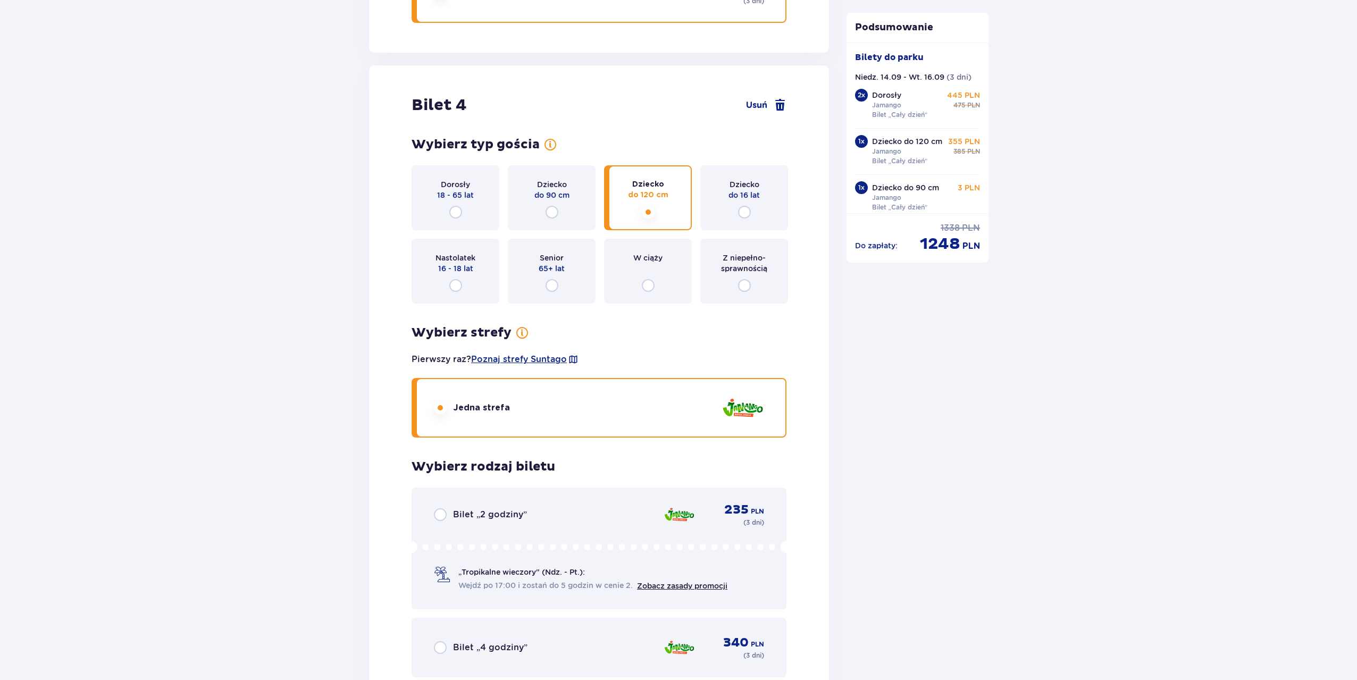
scroll to position [3190, 0]
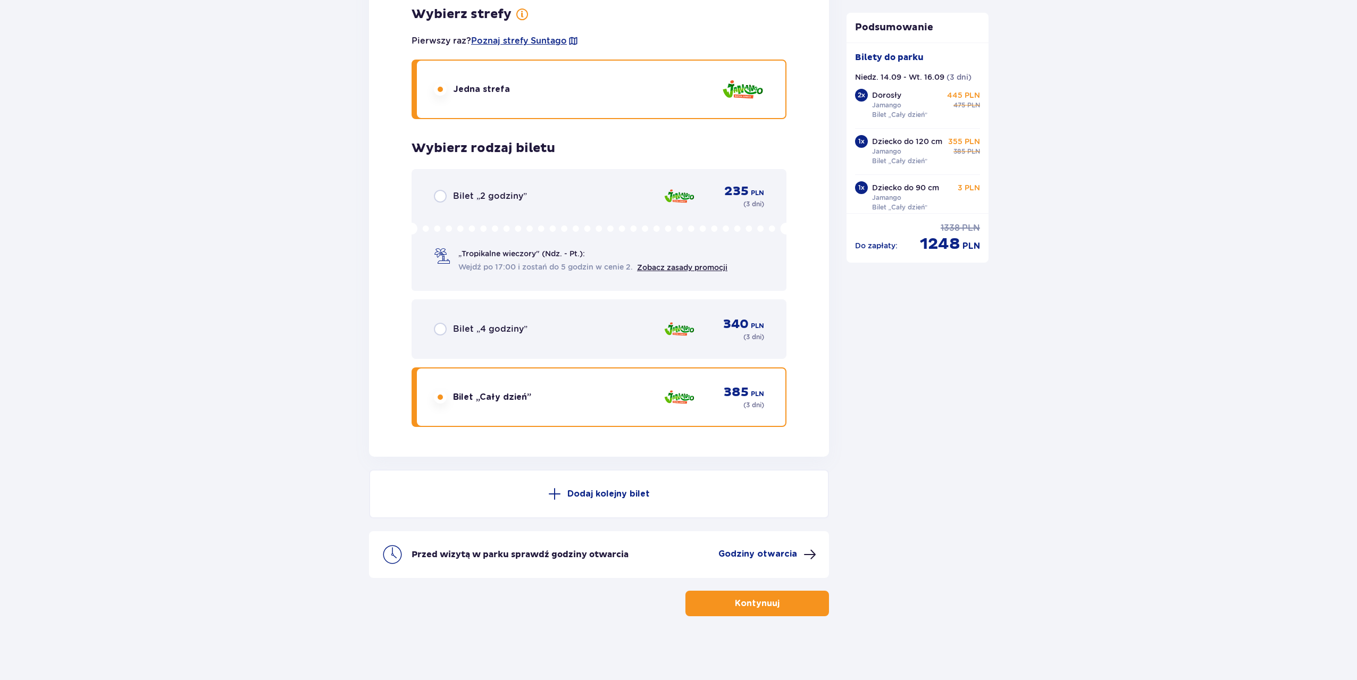
click at [742, 606] on p "Kontynuuj" at bounding box center [757, 604] width 45 height 12
